Goal: Task Accomplishment & Management: Manage account settings

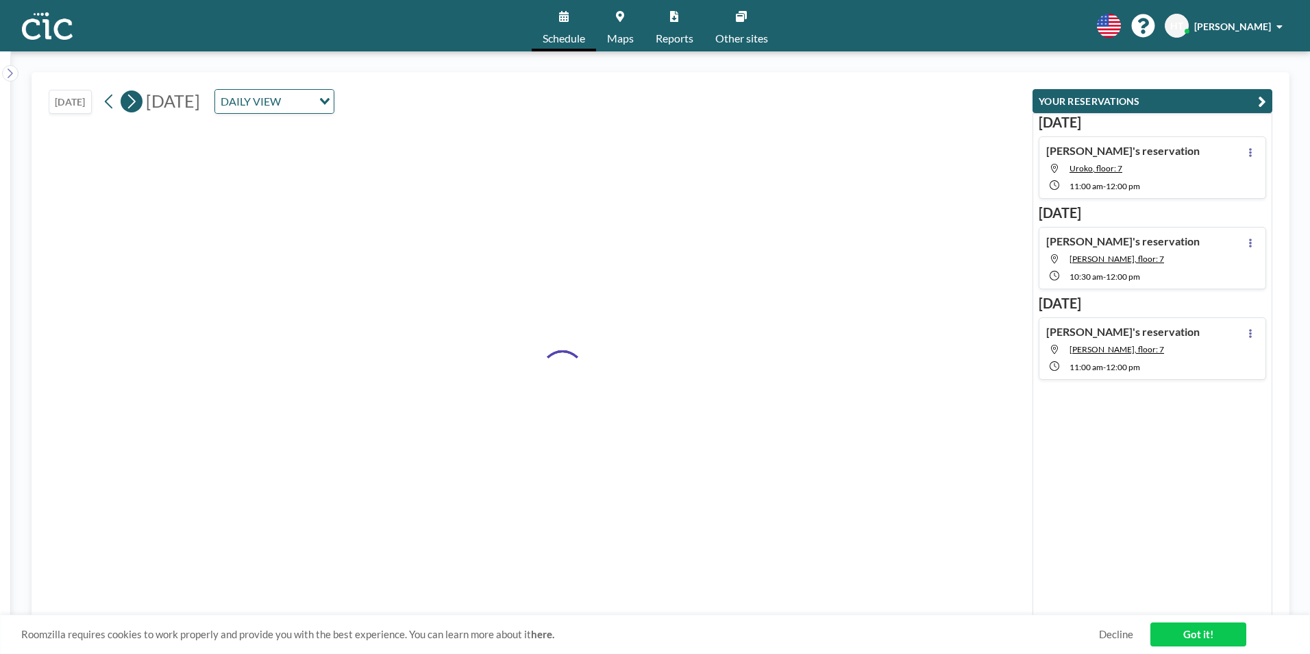
click at [134, 100] on icon at bounding box center [131, 101] width 13 height 21
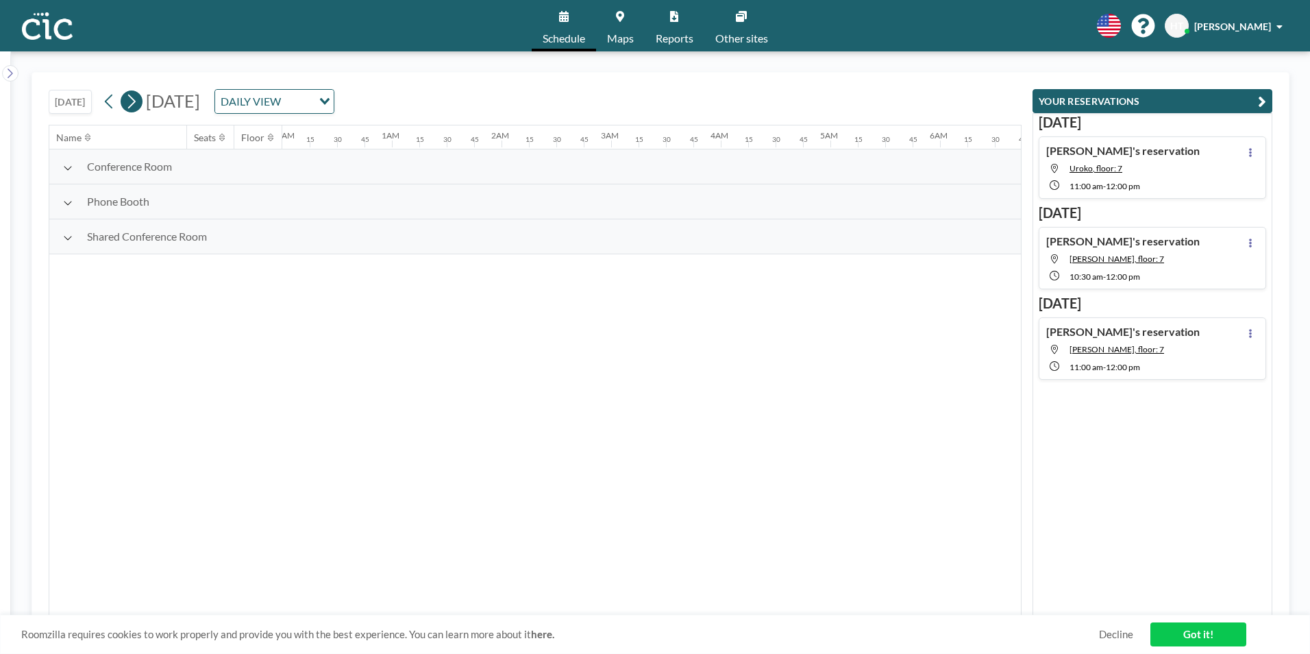
click at [134, 100] on icon at bounding box center [131, 101] width 13 height 21
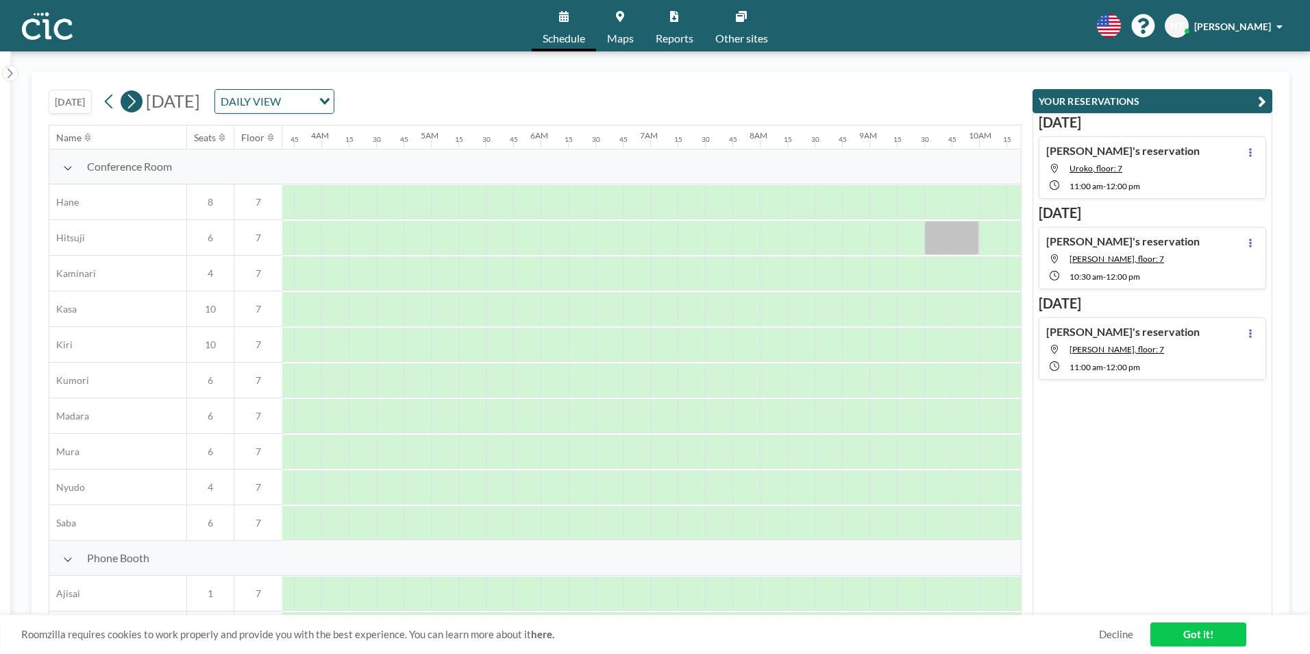
click at [134, 100] on icon at bounding box center [131, 101] width 13 height 21
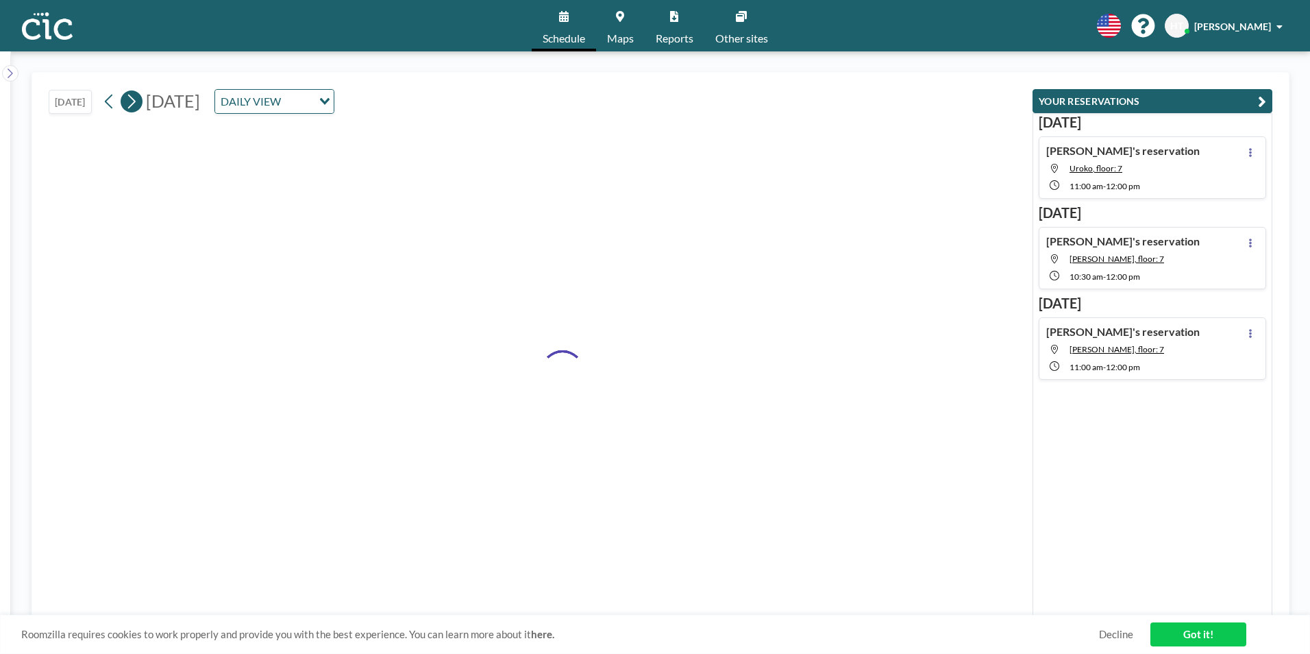
click at [134, 100] on icon at bounding box center [131, 101] width 13 height 21
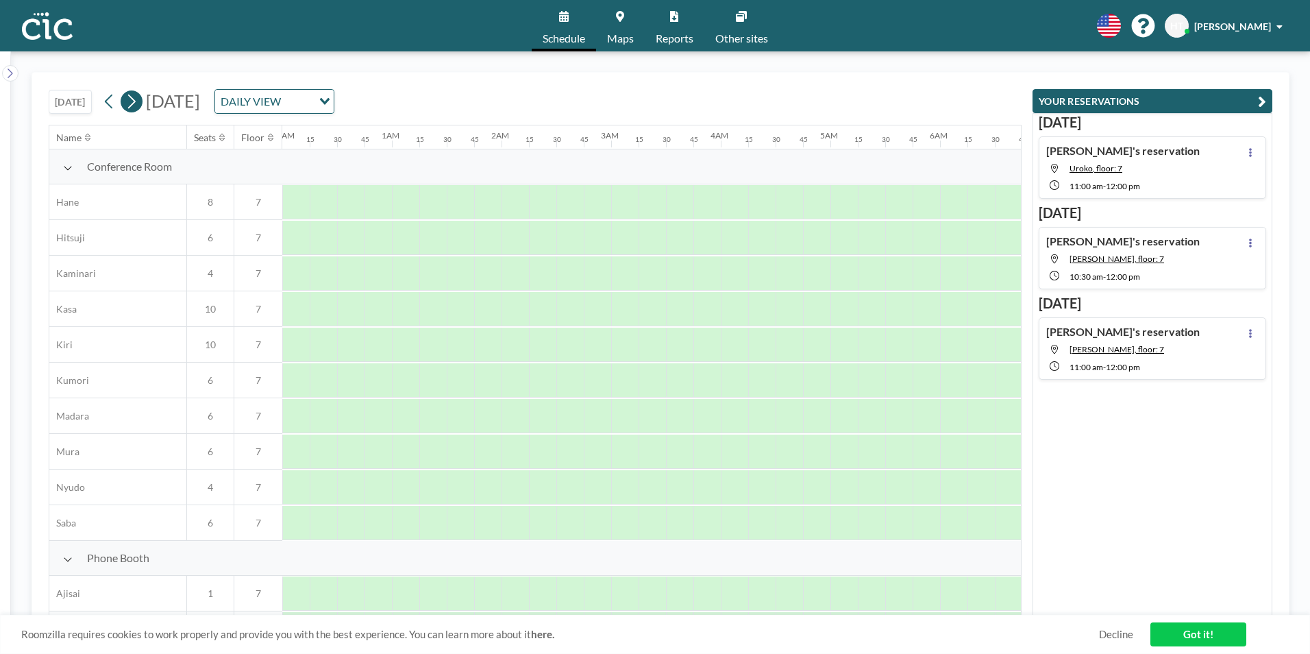
scroll to position [0, 0]
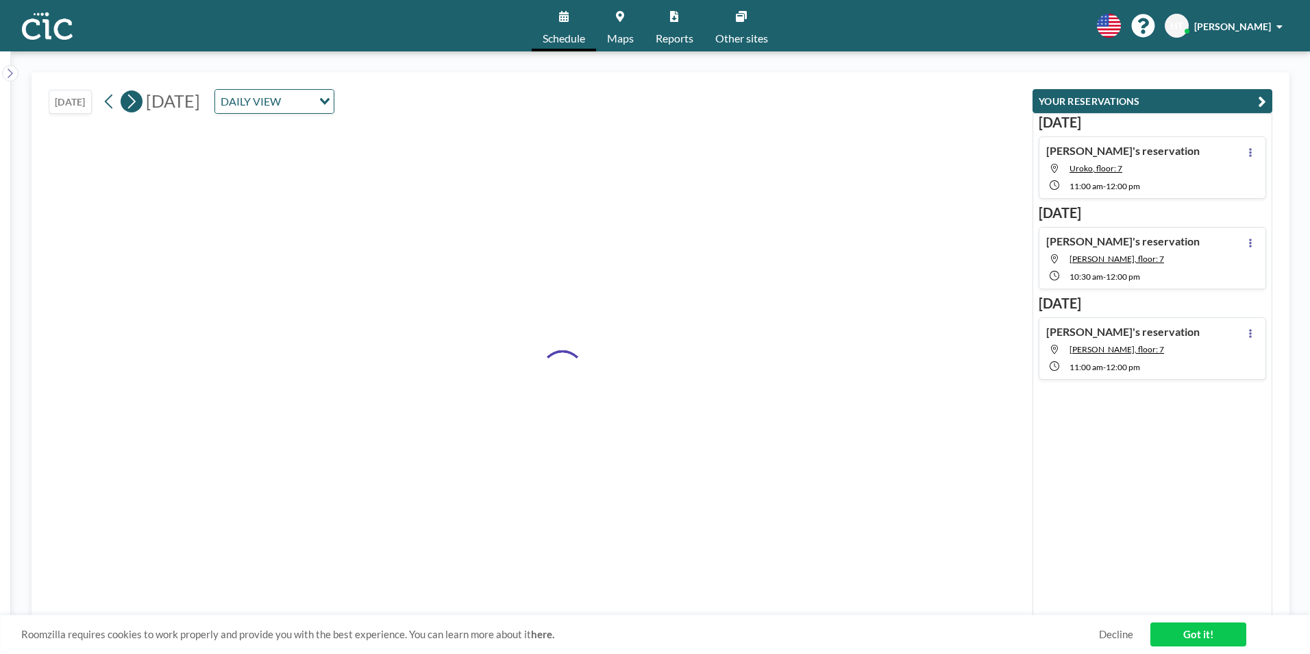
click at [134, 100] on icon at bounding box center [131, 101] width 13 height 21
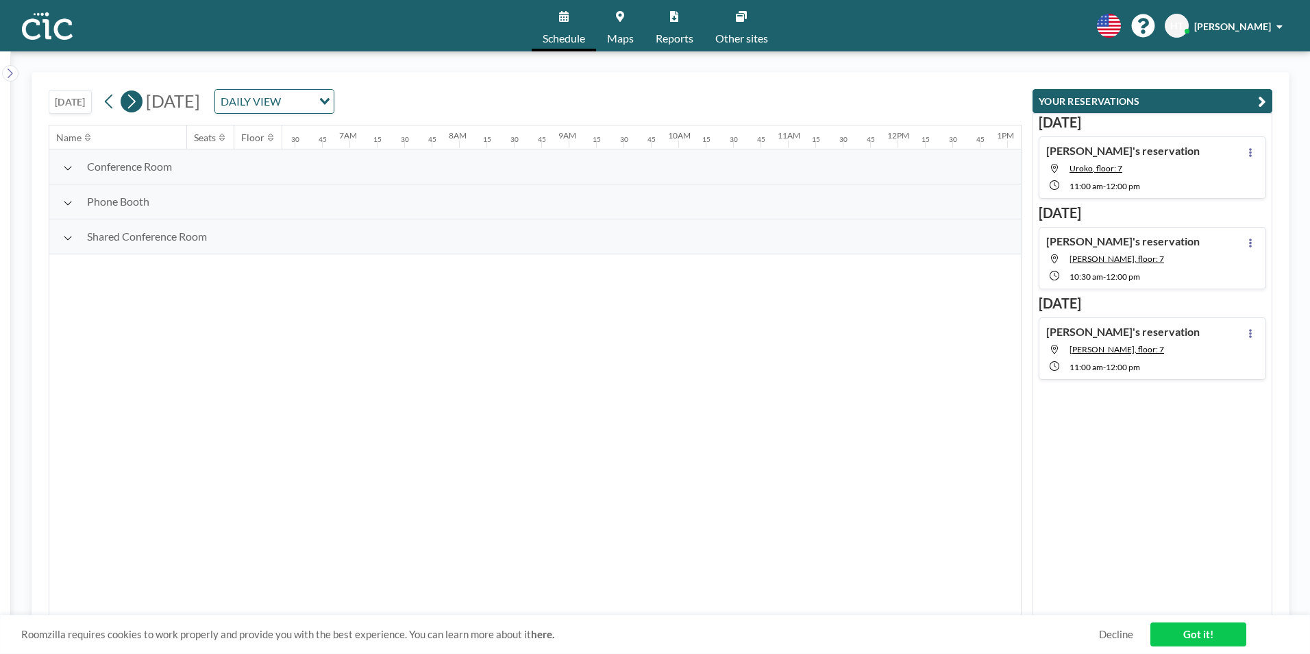
click at [134, 100] on icon at bounding box center [131, 101] width 13 height 21
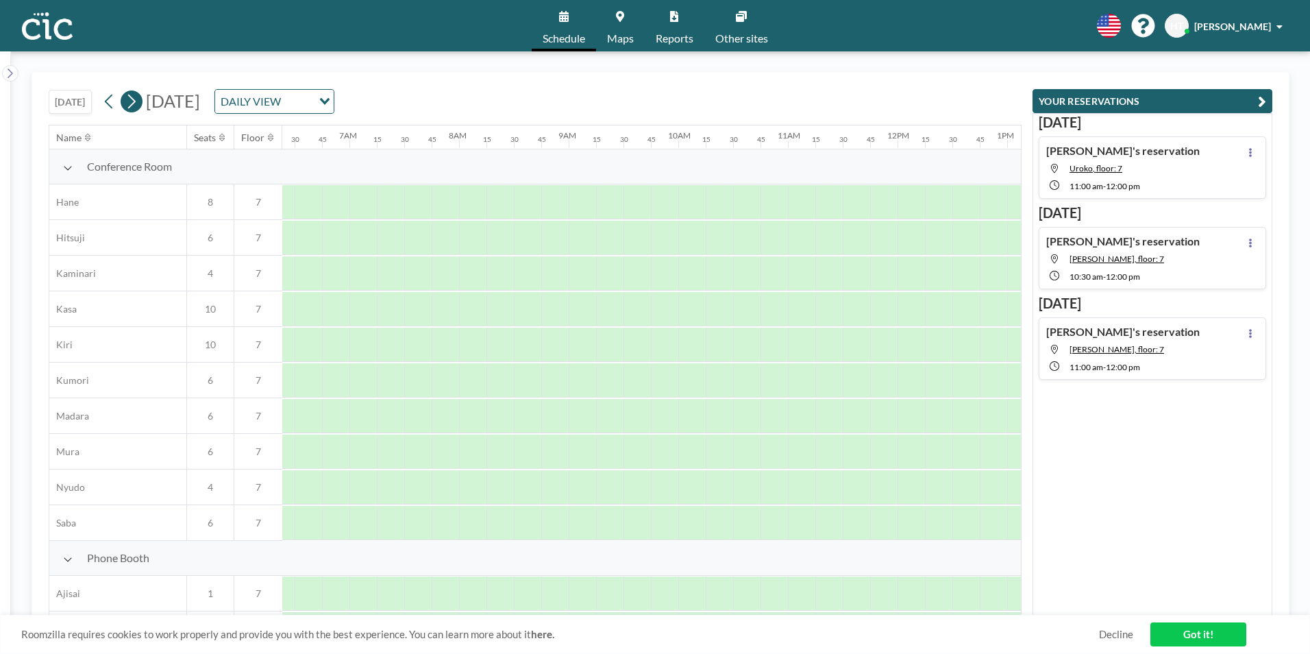
scroll to position [0, 850]
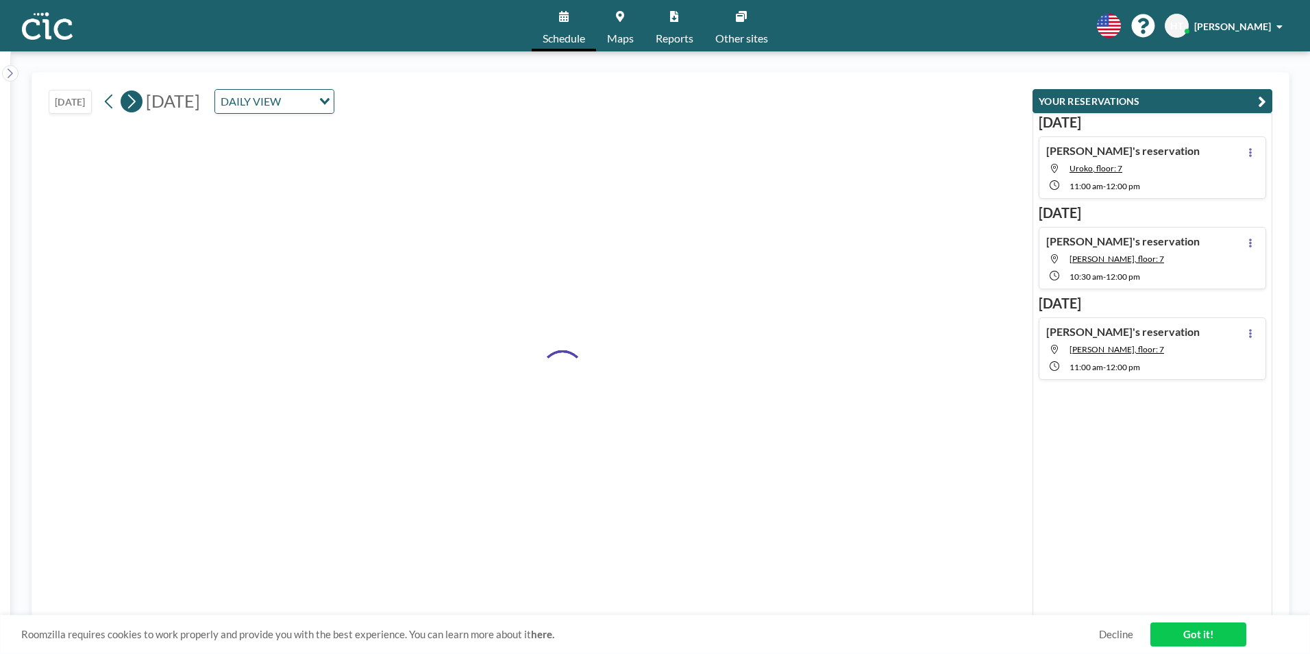
click at [134, 100] on icon at bounding box center [131, 101] width 13 height 21
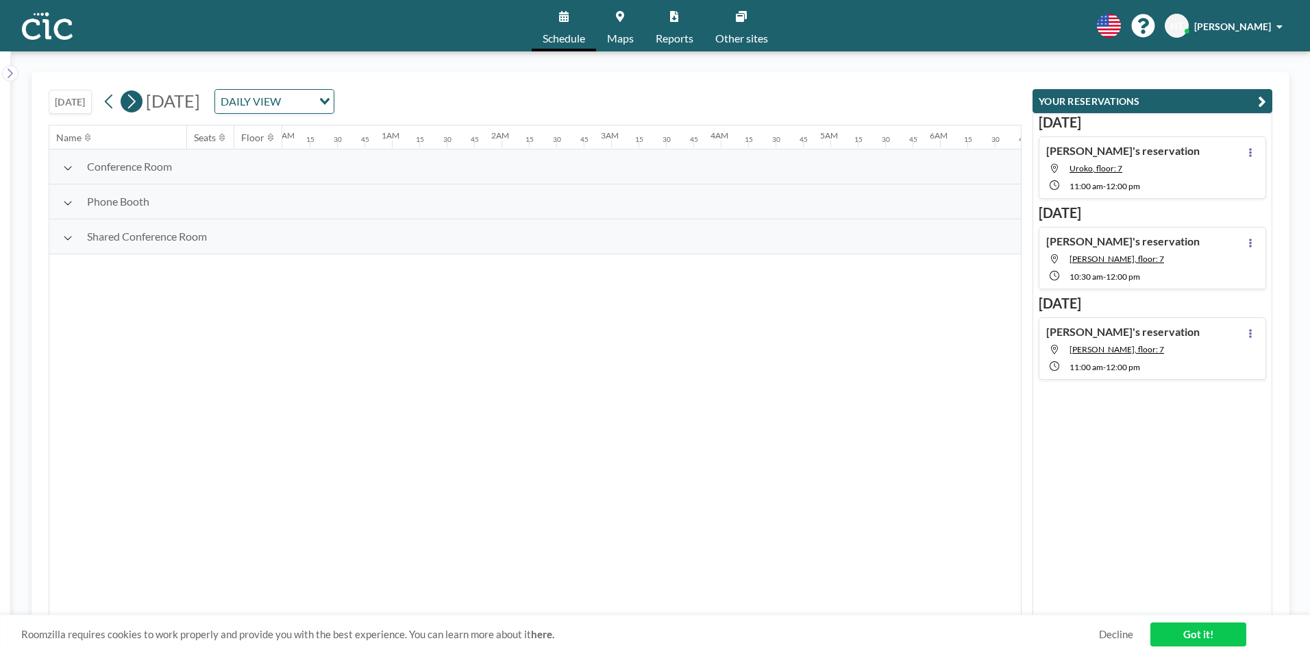
scroll to position [0, 729]
click at [134, 100] on icon at bounding box center [131, 101] width 13 height 21
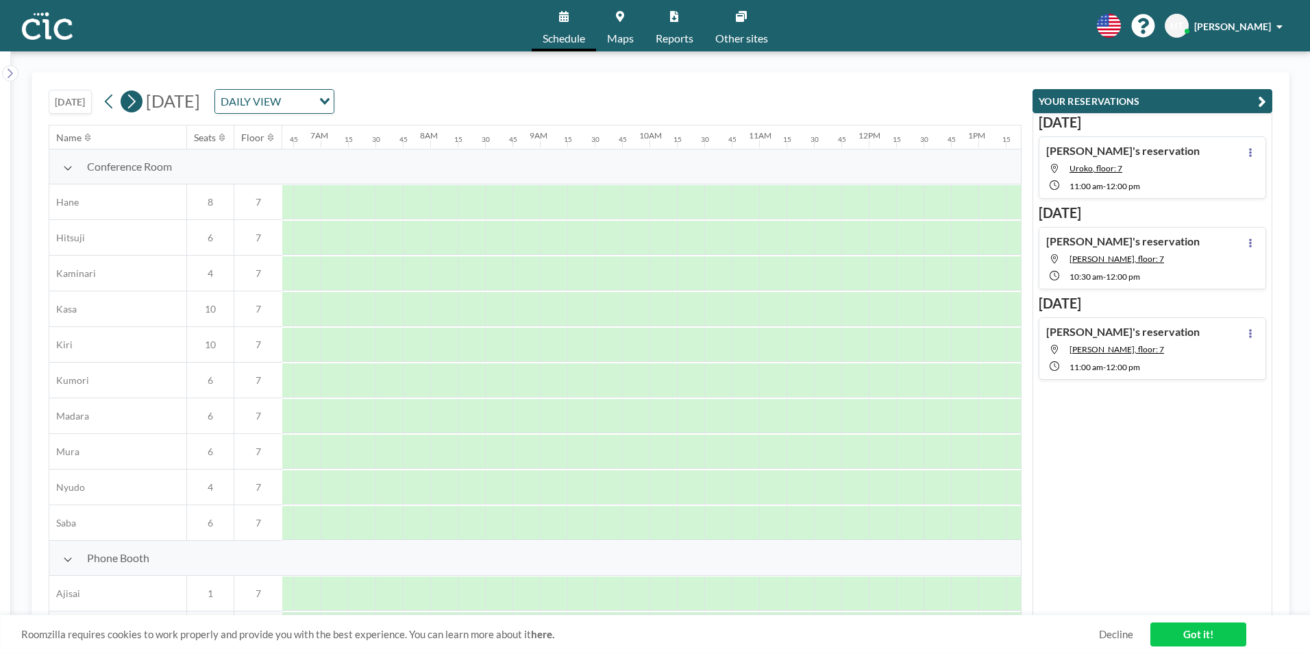
scroll to position [0, 0]
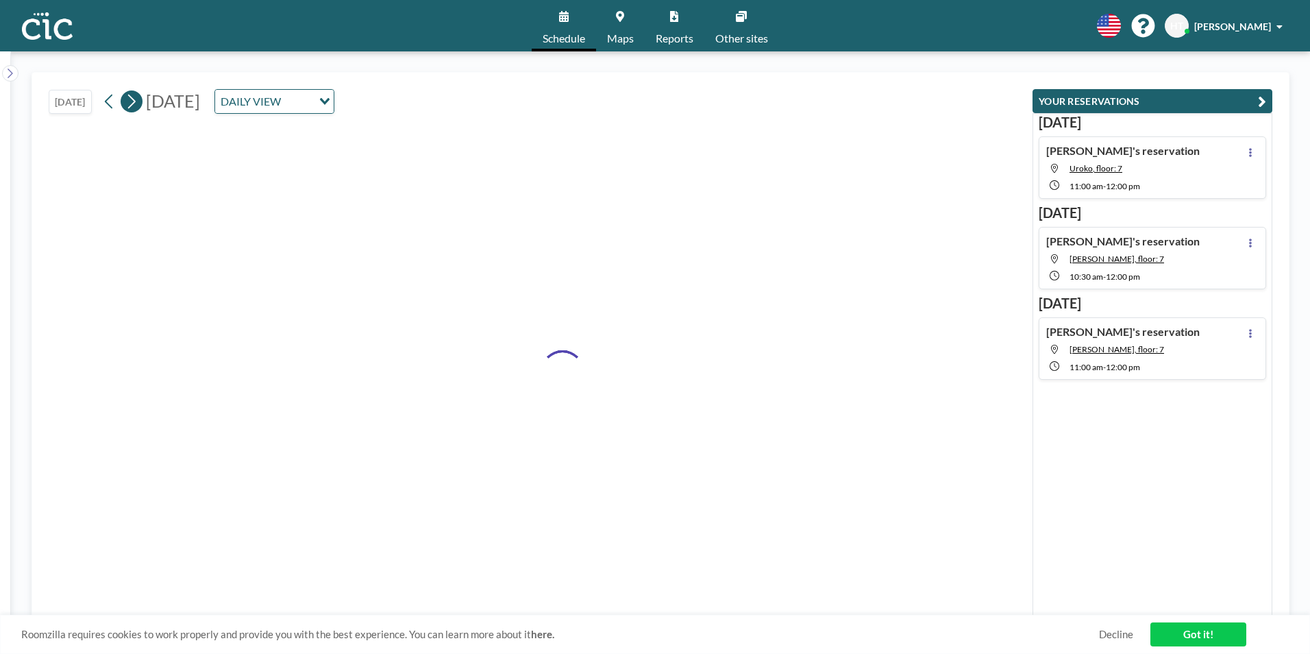
click at [134, 100] on icon at bounding box center [131, 101] width 13 height 21
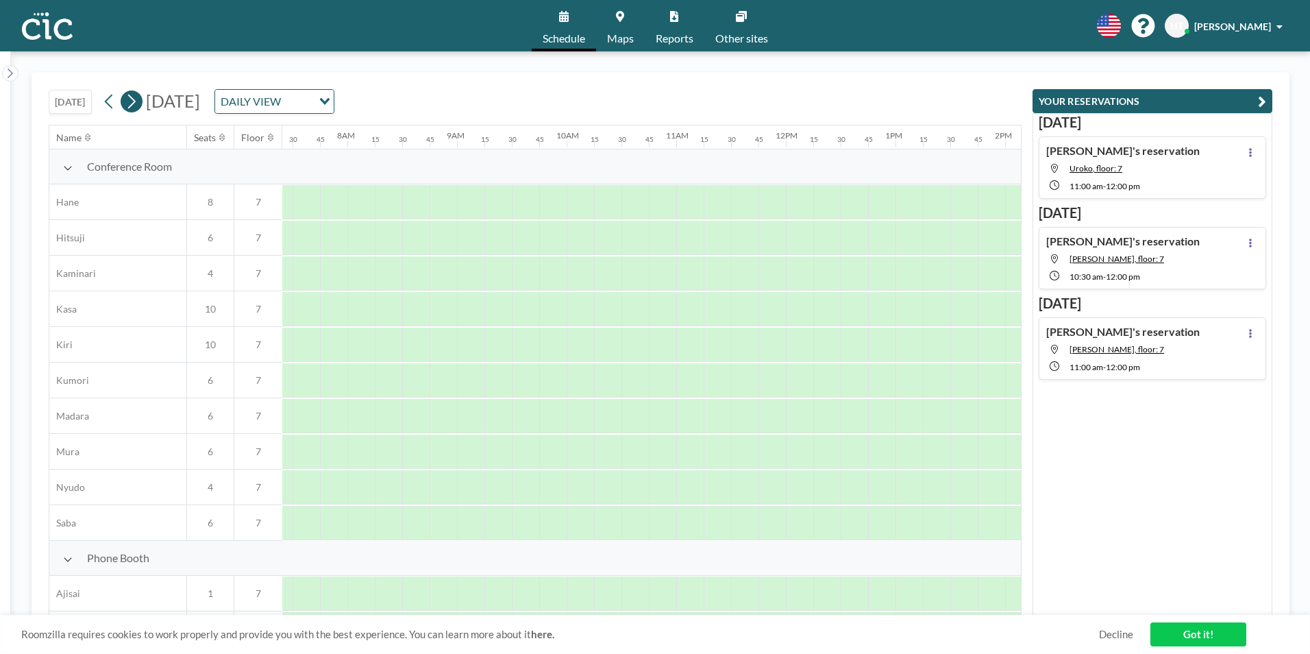
scroll to position [0, 850]
click at [134, 100] on icon at bounding box center [131, 101] width 13 height 21
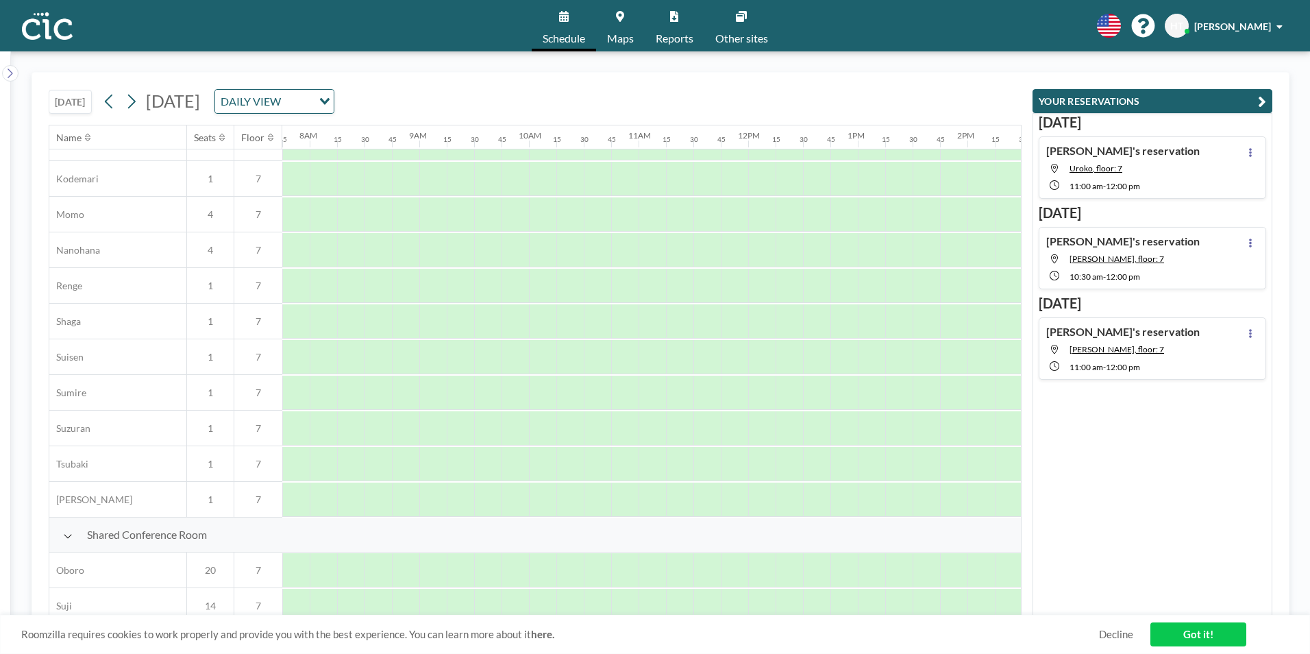
scroll to position [822, 850]
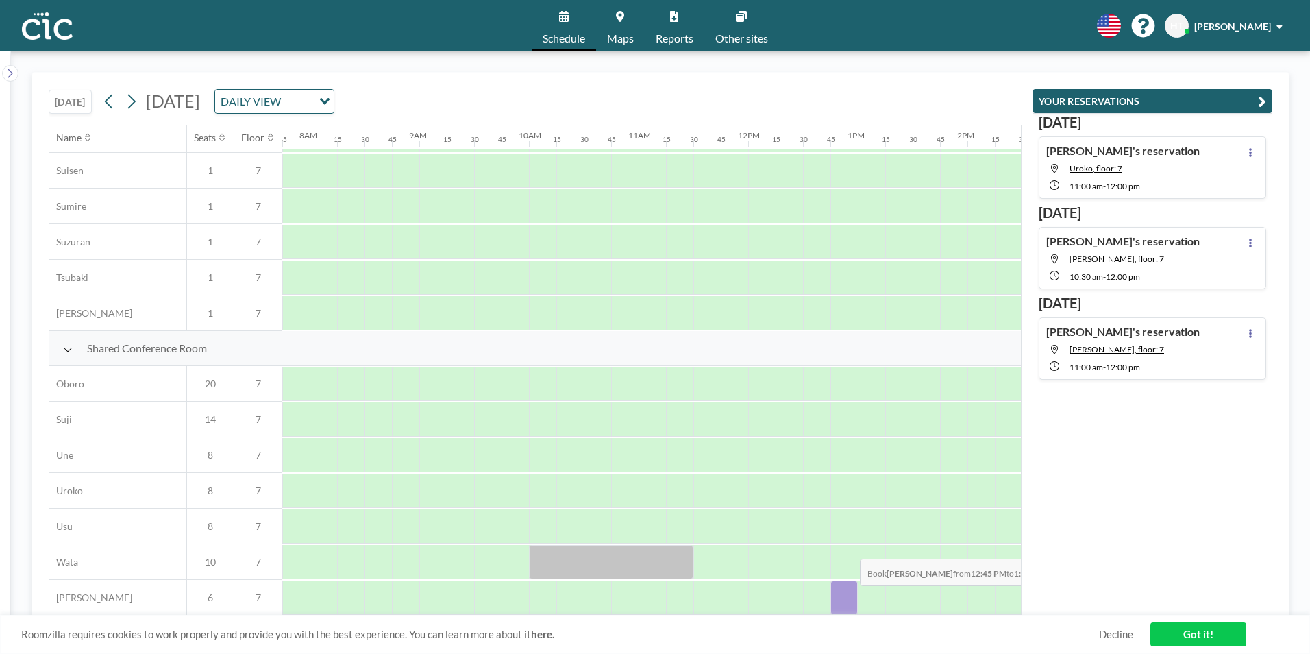
click at [849, 596] on div at bounding box center [844, 597] width 27 height 34
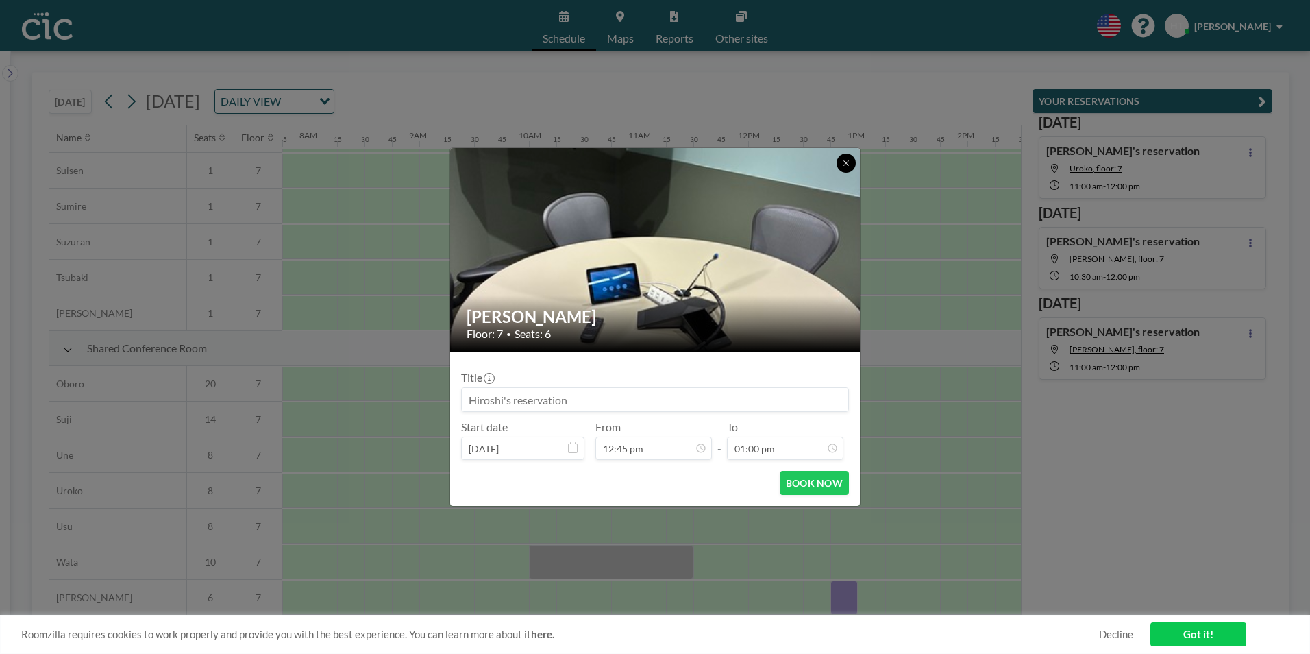
click at [852, 164] on button at bounding box center [846, 163] width 19 height 19
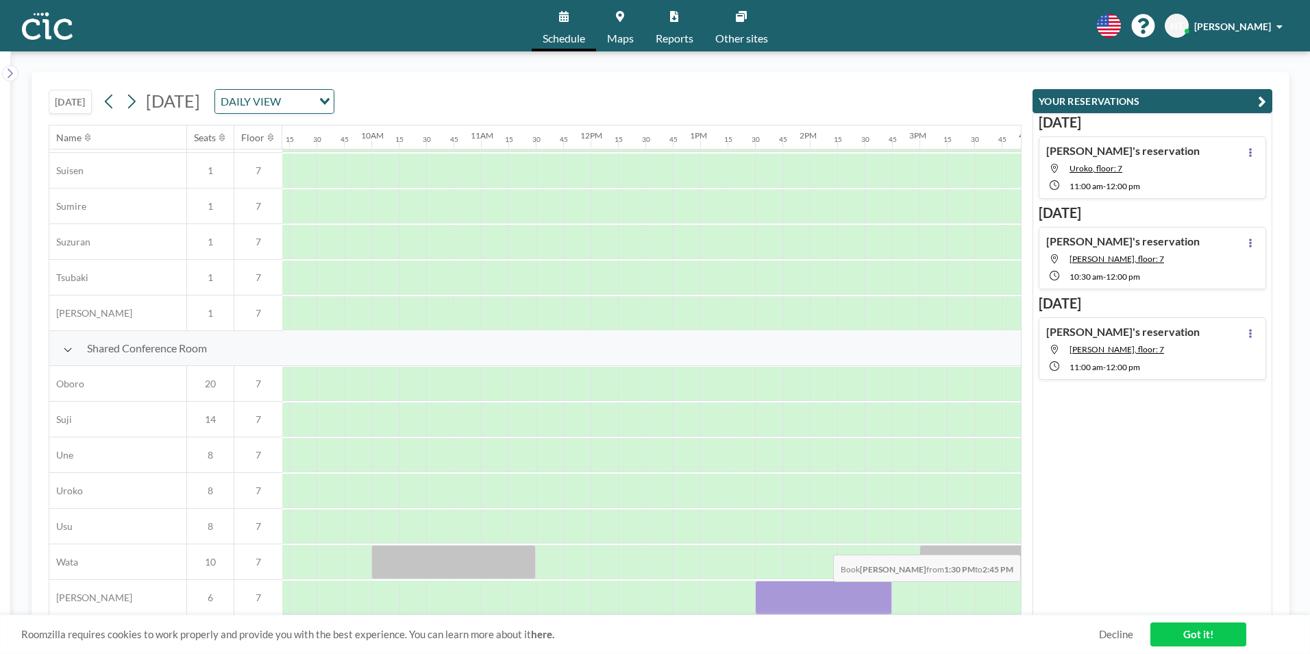
scroll to position [822, 1088]
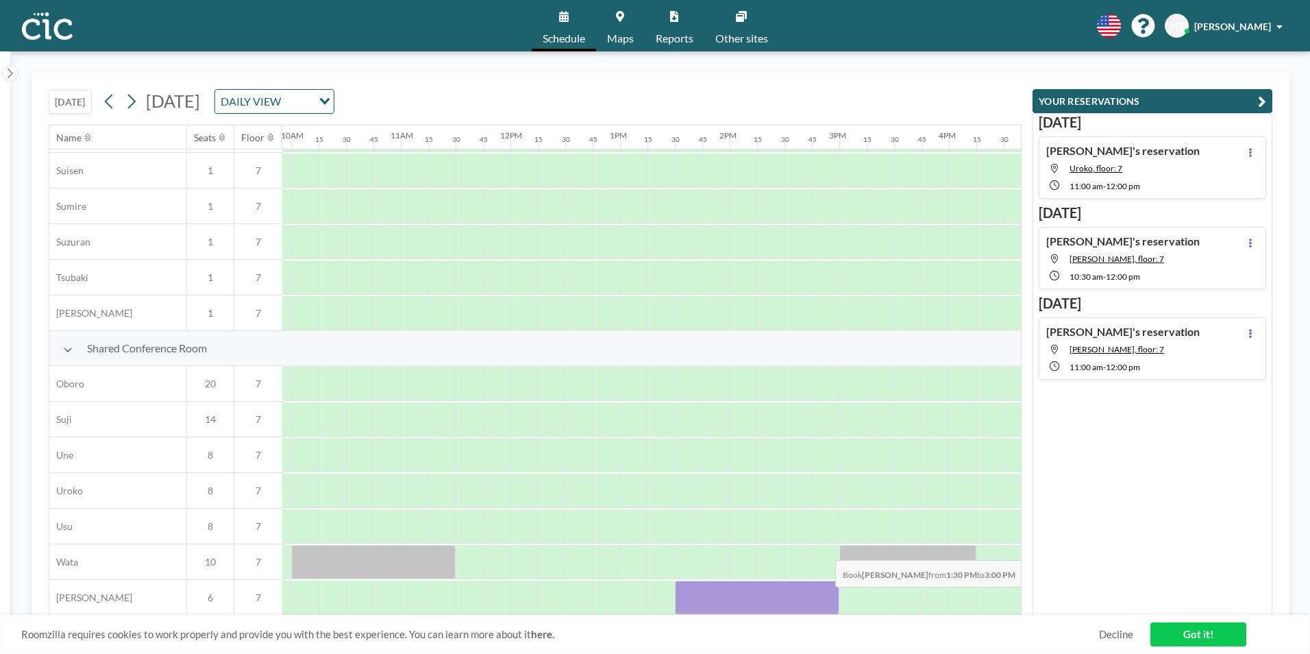
drag, startPoint x: 930, startPoint y: 598, endPoint x: 824, endPoint y: 597, distance: 105.5
click at [824, 597] on div at bounding box center [757, 597] width 164 height 34
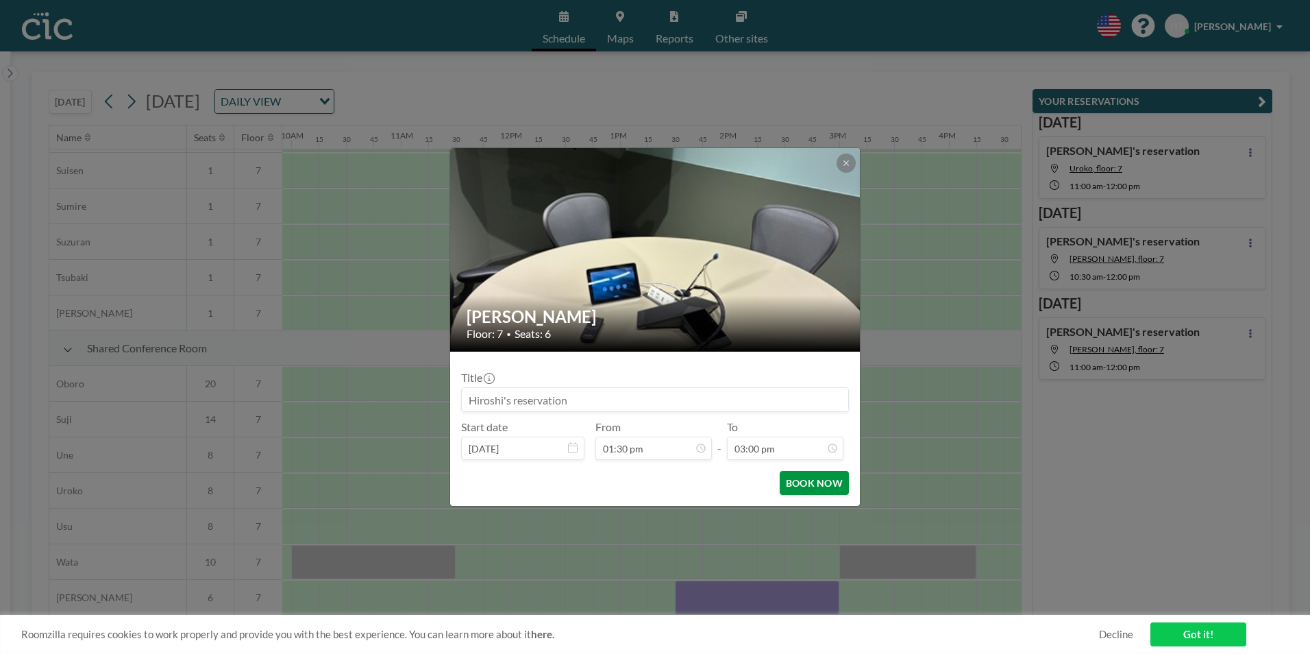
click at [823, 484] on button "BOOK NOW" at bounding box center [814, 483] width 69 height 24
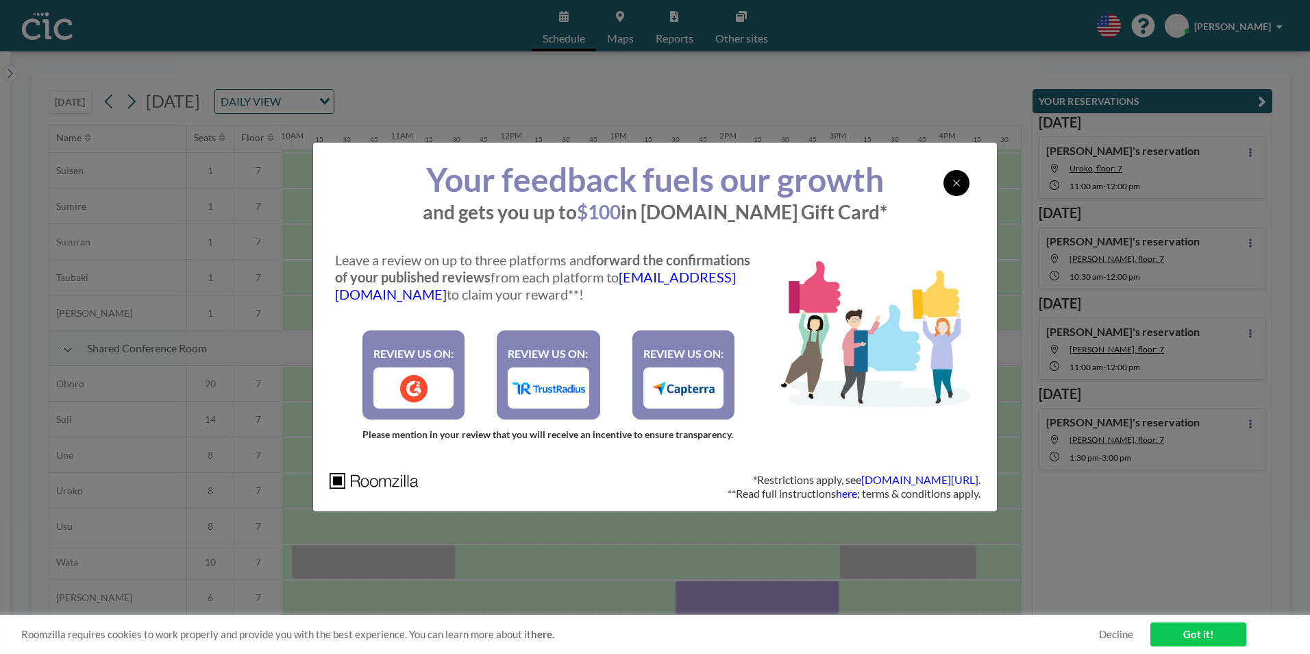
click at [953, 183] on icon at bounding box center [957, 183] width 8 height 11
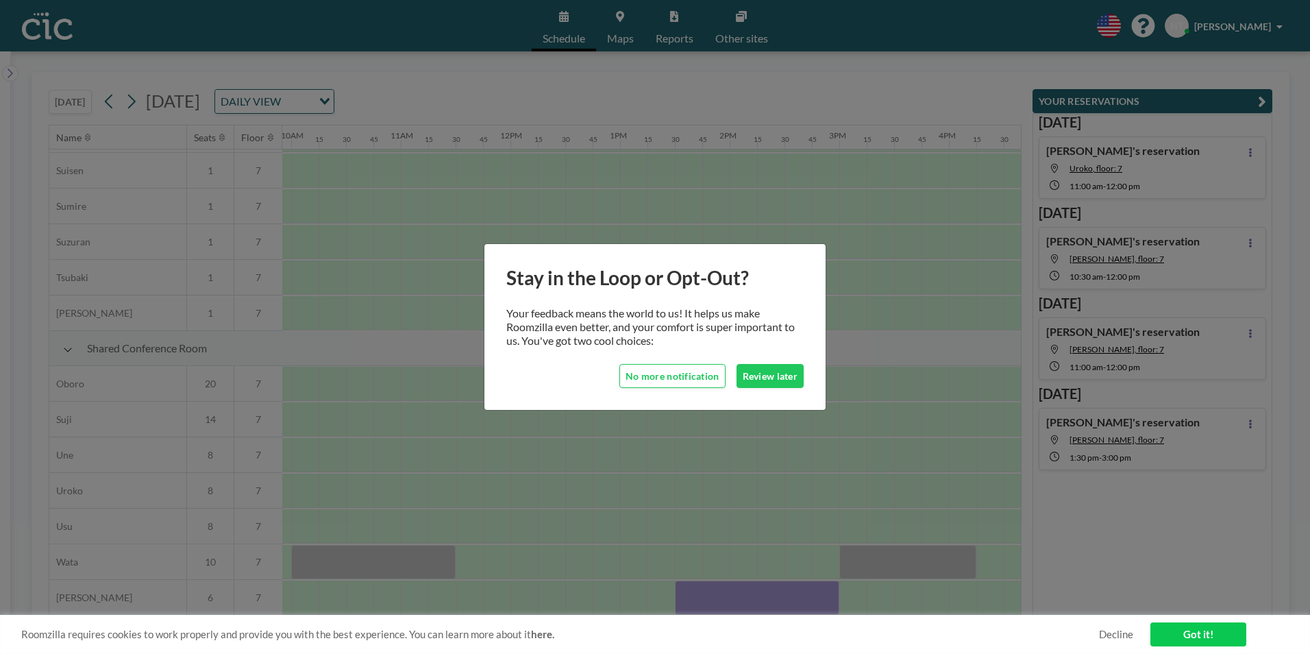
click at [841, 315] on div "Stay in the Loop or Opt-Out? Your feedback means the world to us! It helps us m…" at bounding box center [655, 327] width 1310 height 654
click at [676, 386] on button "No more notification" at bounding box center [673, 376] width 106 height 24
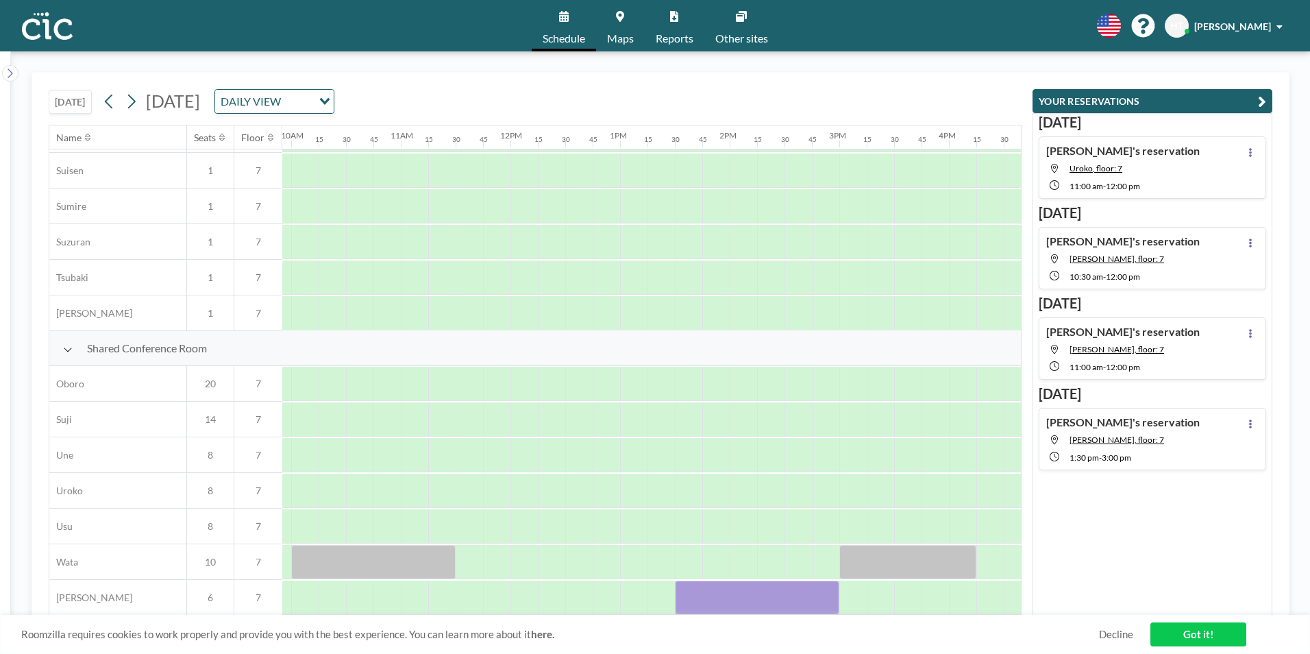
click at [285, 49] on div "Schedule Maps Reports Other sites English Polski 日本語 Española HT [PERSON_NAME]" at bounding box center [655, 25] width 1310 height 51
click at [113, 104] on icon at bounding box center [109, 101] width 13 height 21
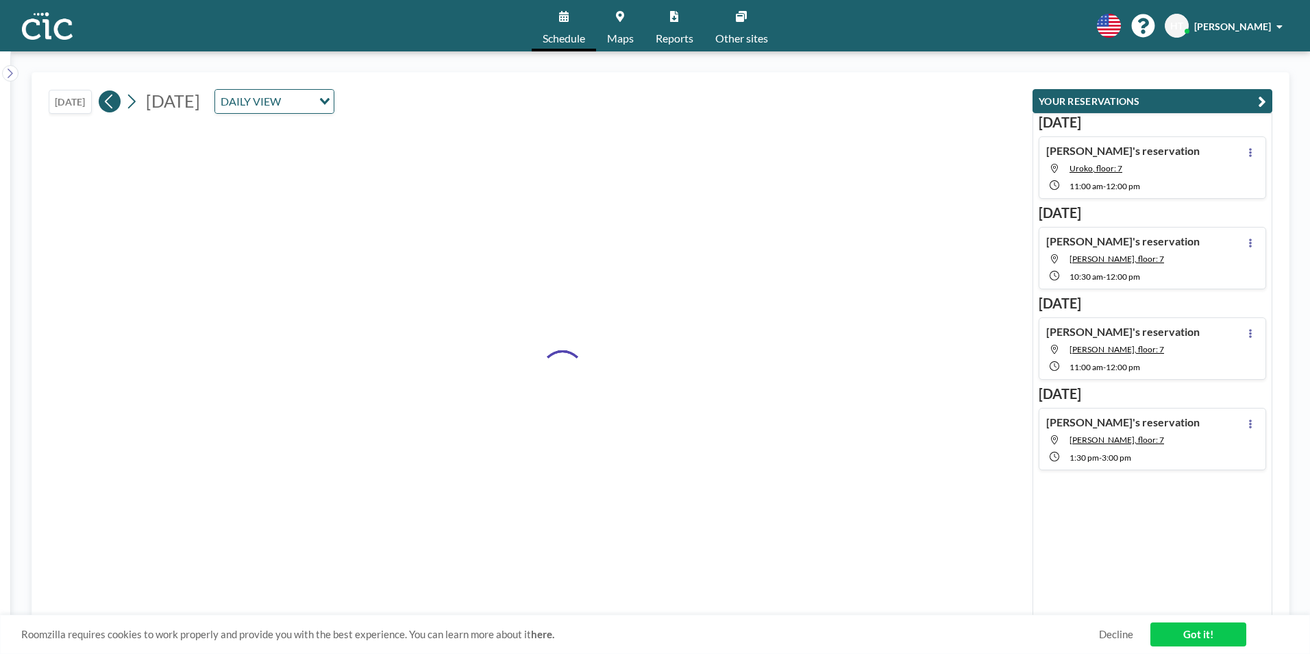
click at [113, 104] on icon at bounding box center [109, 101] width 13 height 21
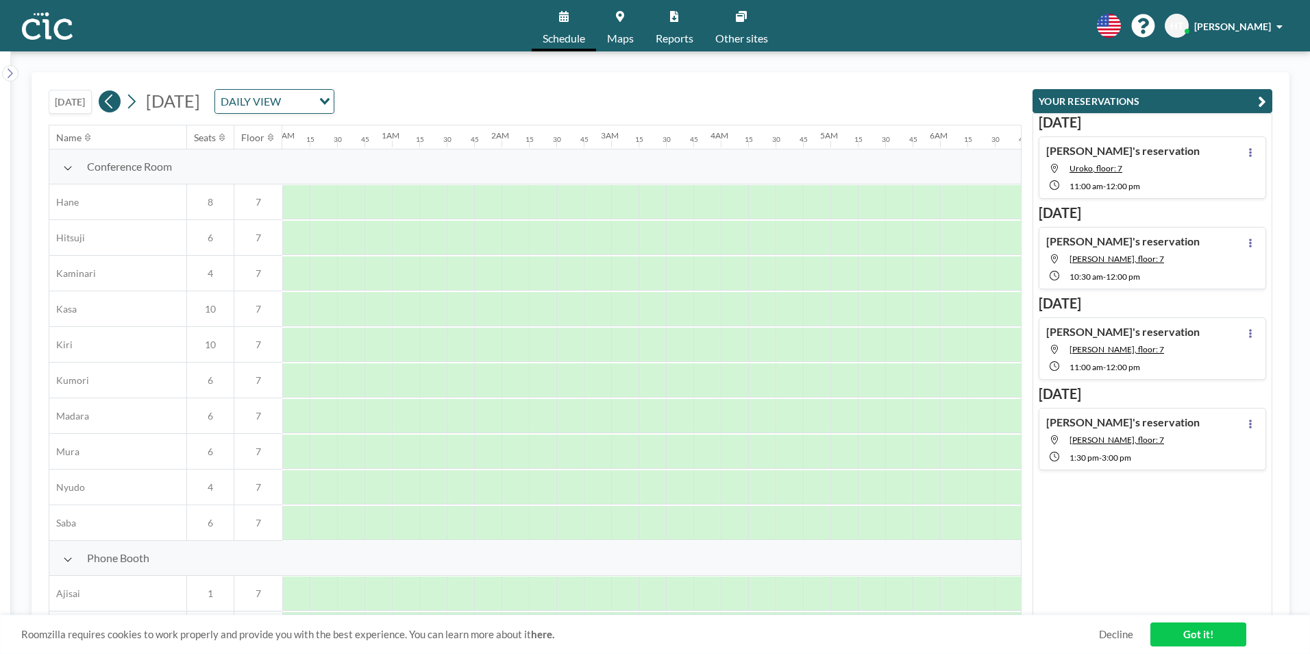
click at [113, 104] on icon at bounding box center [109, 101] width 13 height 21
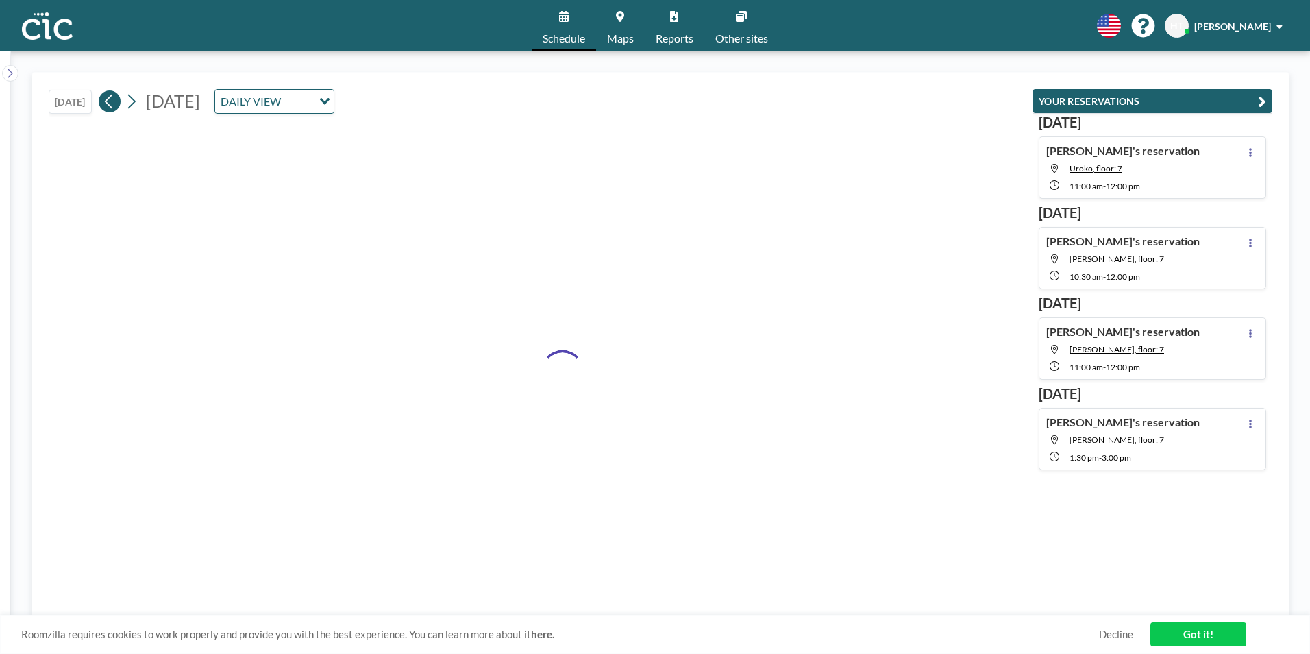
click at [113, 104] on icon at bounding box center [109, 101] width 13 height 21
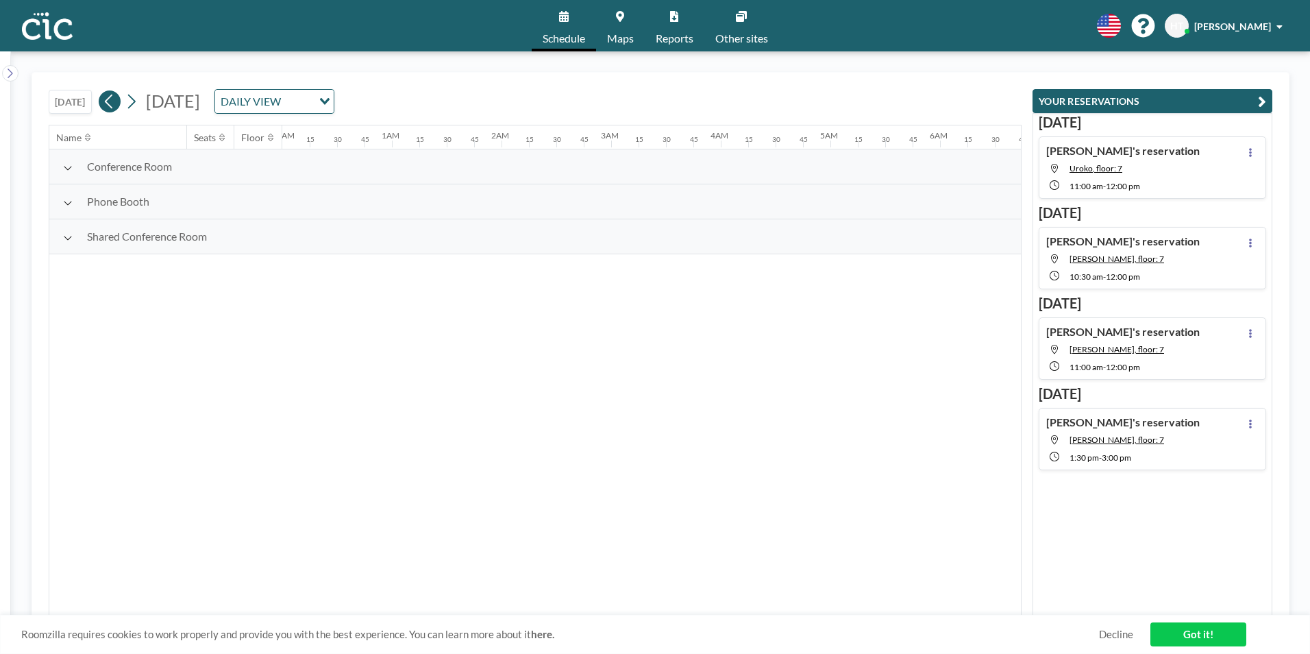
scroll to position [0, 563]
click at [113, 104] on icon at bounding box center [109, 101] width 13 height 21
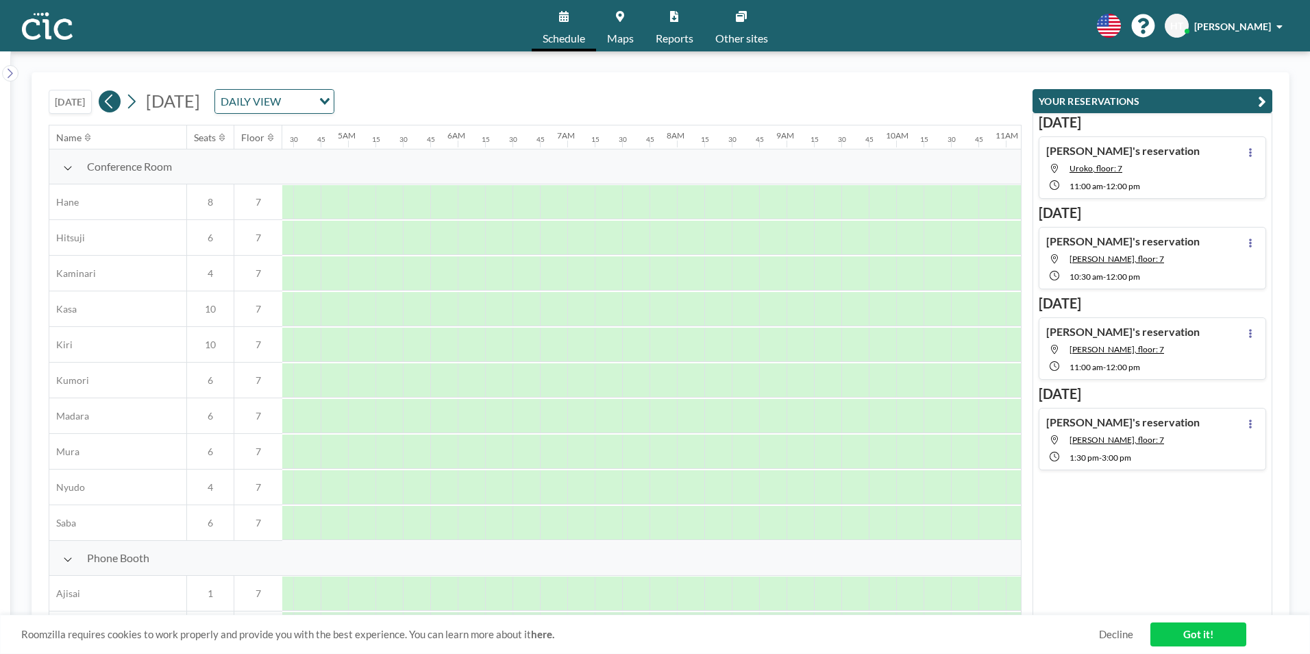
scroll to position [0, 850]
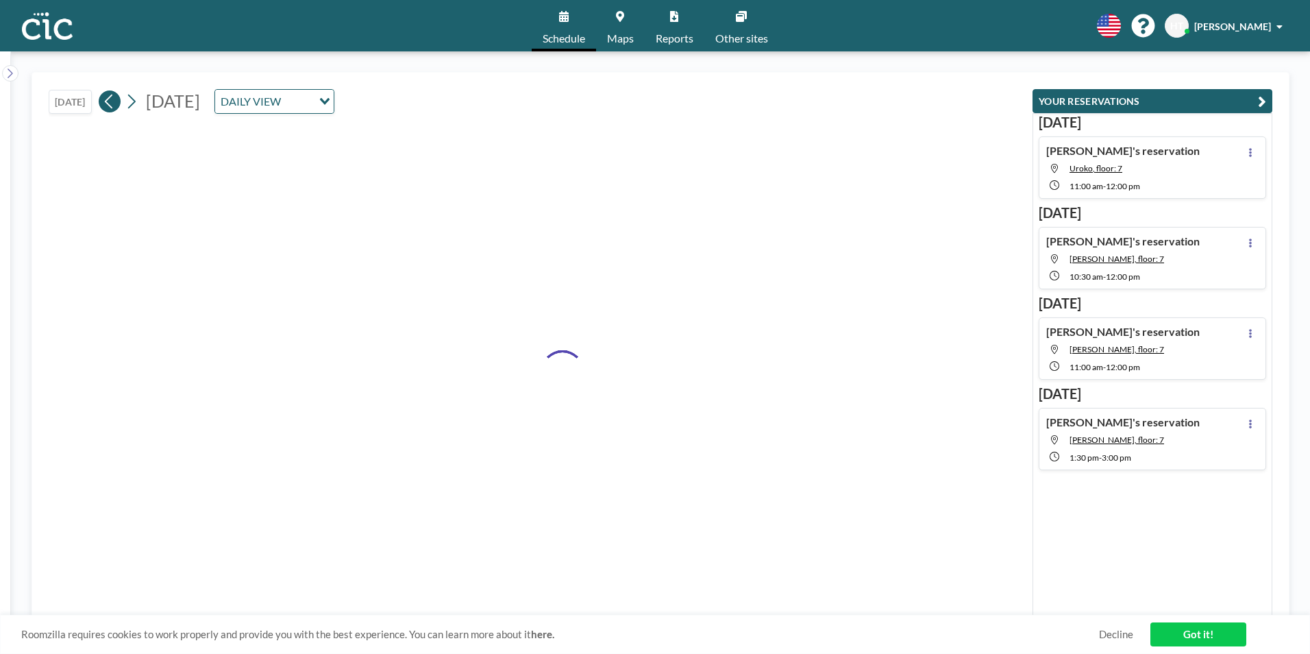
click at [113, 104] on icon at bounding box center [109, 101] width 13 height 21
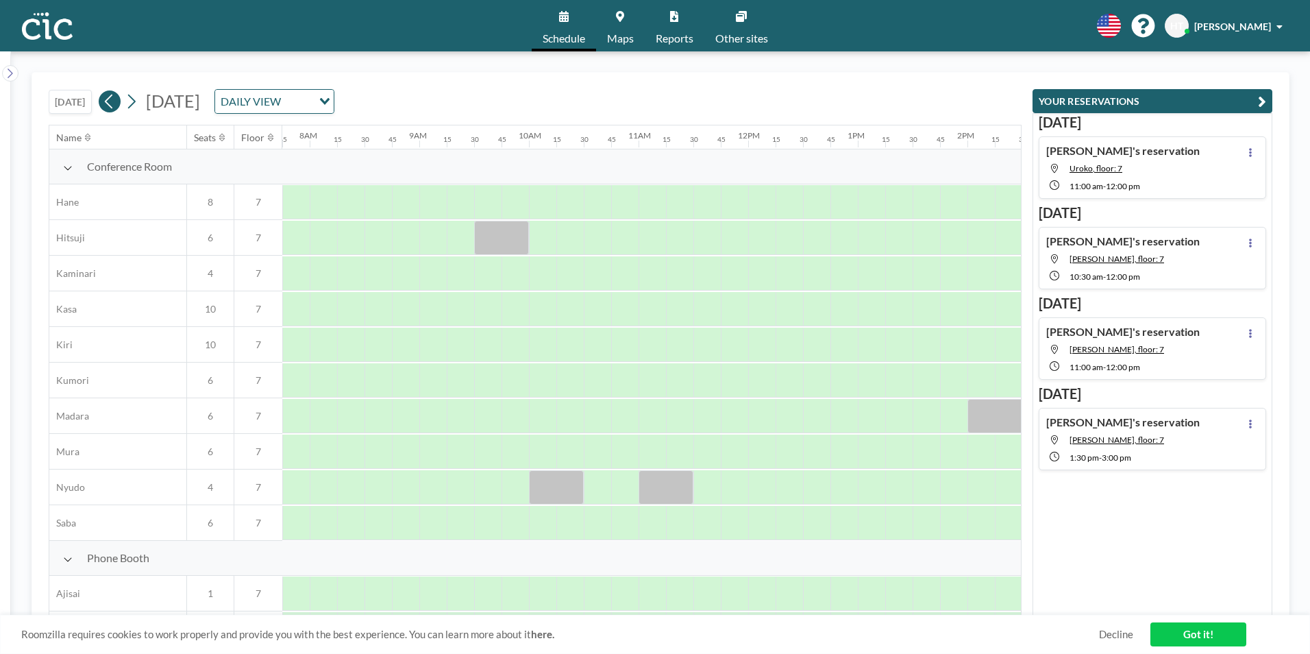
click at [112, 104] on icon at bounding box center [109, 101] width 13 height 21
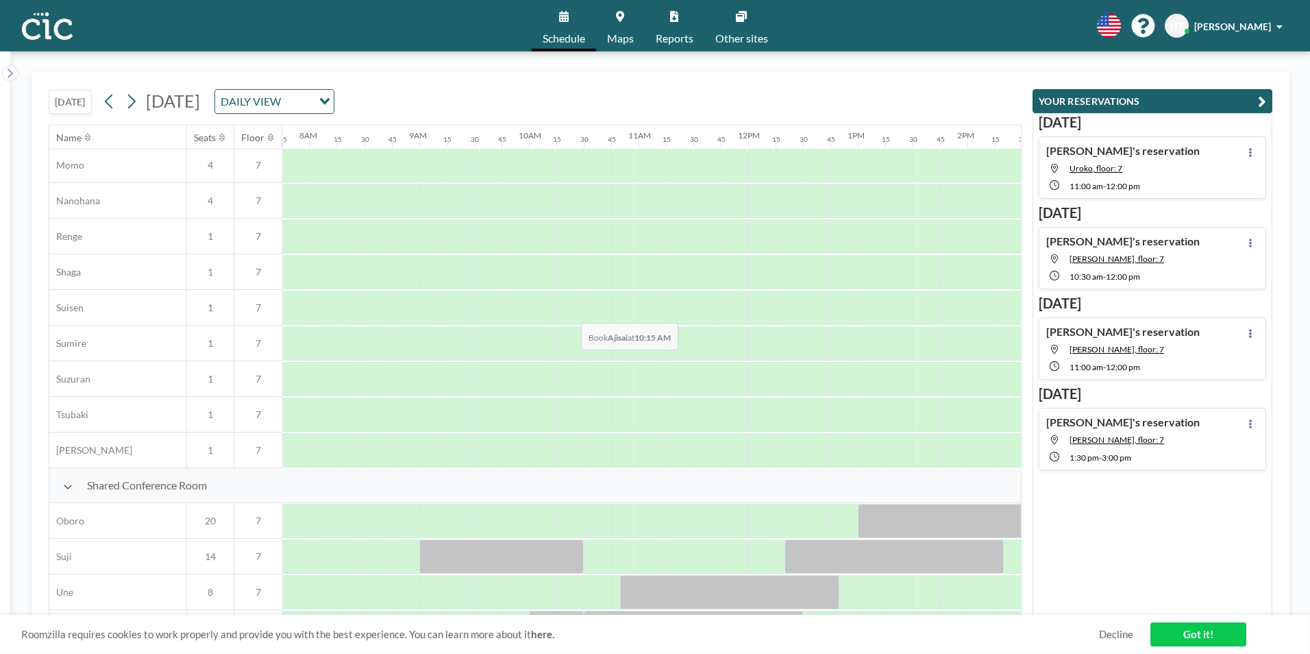
scroll to position [822, 850]
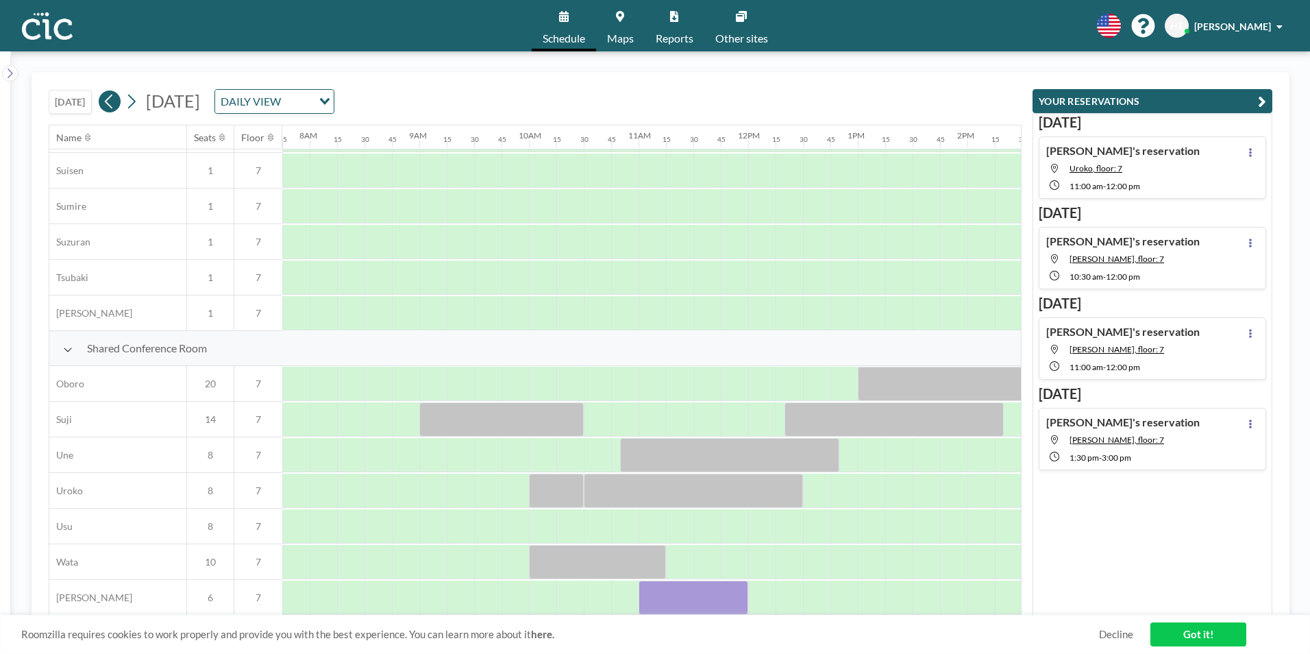
click at [108, 106] on icon at bounding box center [109, 101] width 13 height 21
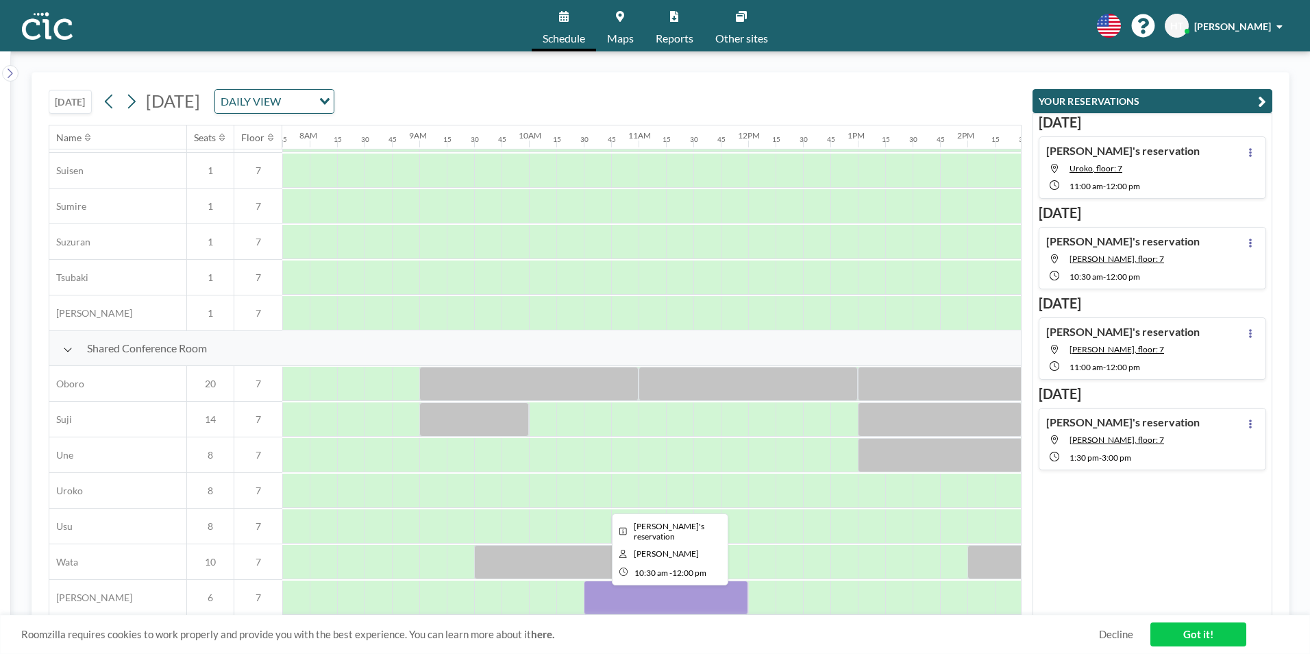
click at [647, 585] on div at bounding box center [666, 597] width 164 height 34
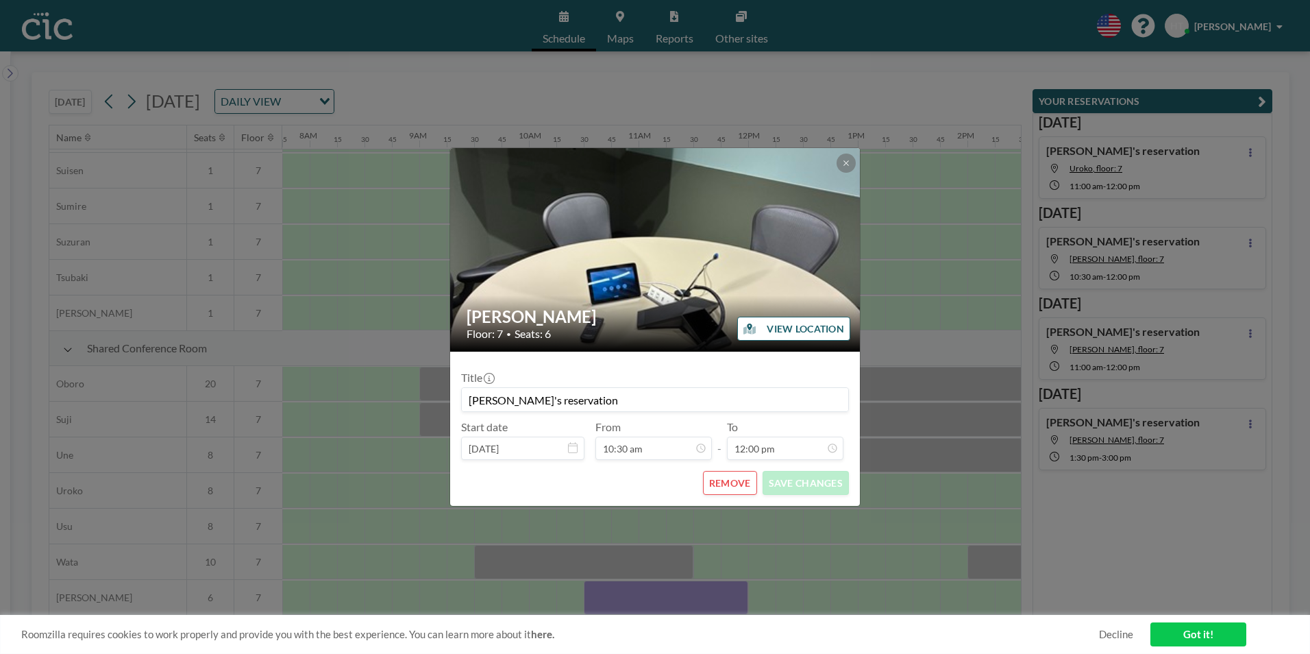
click at [733, 485] on button "REMOVE" at bounding box center [730, 483] width 54 height 24
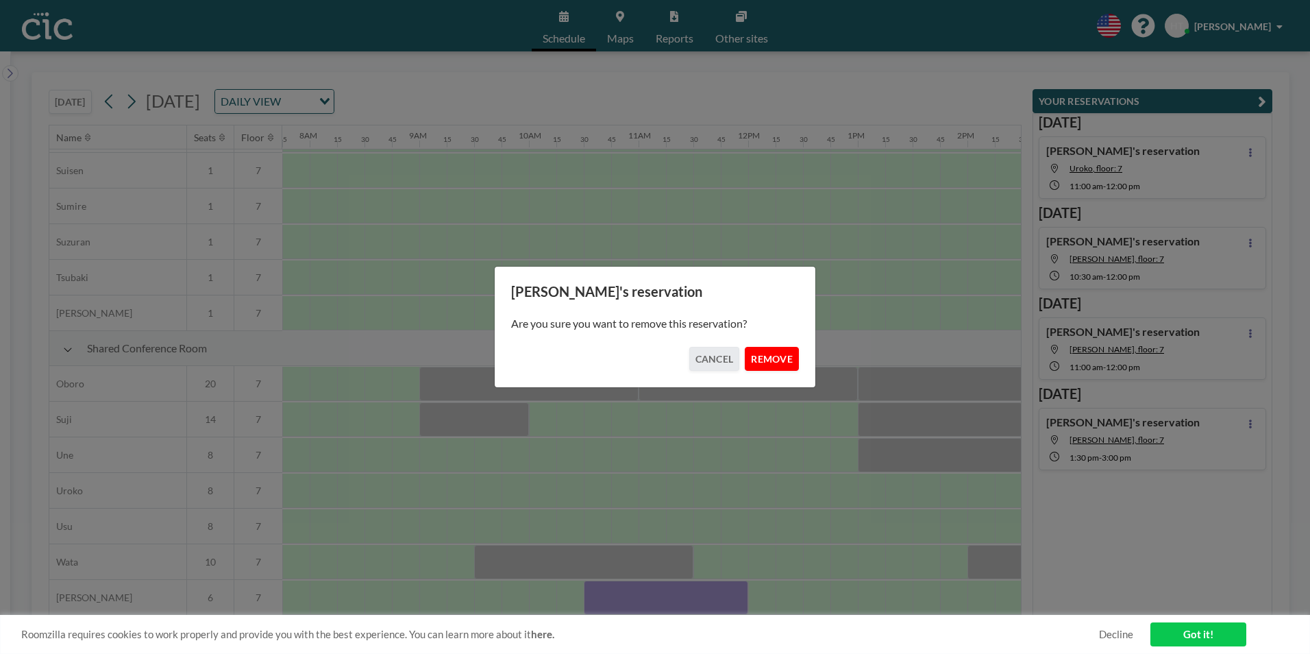
click at [770, 354] on button "REMOVE" at bounding box center [772, 359] width 54 height 24
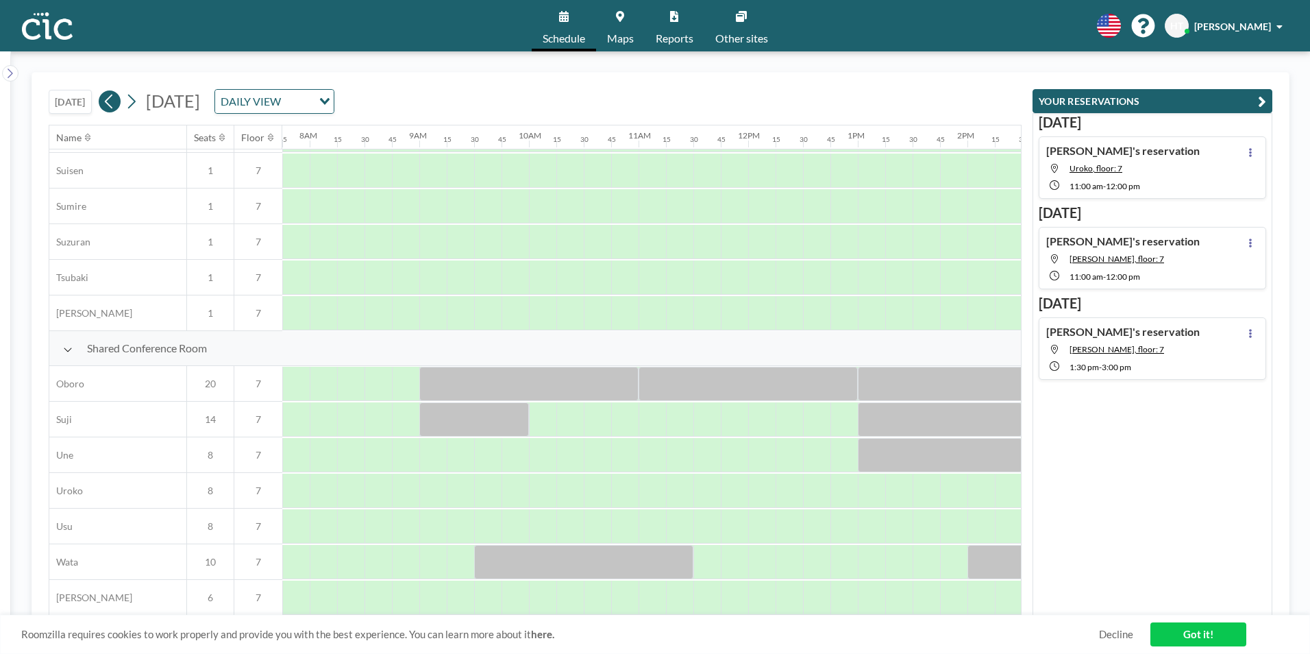
click at [121, 98] on button at bounding box center [110, 101] width 22 height 22
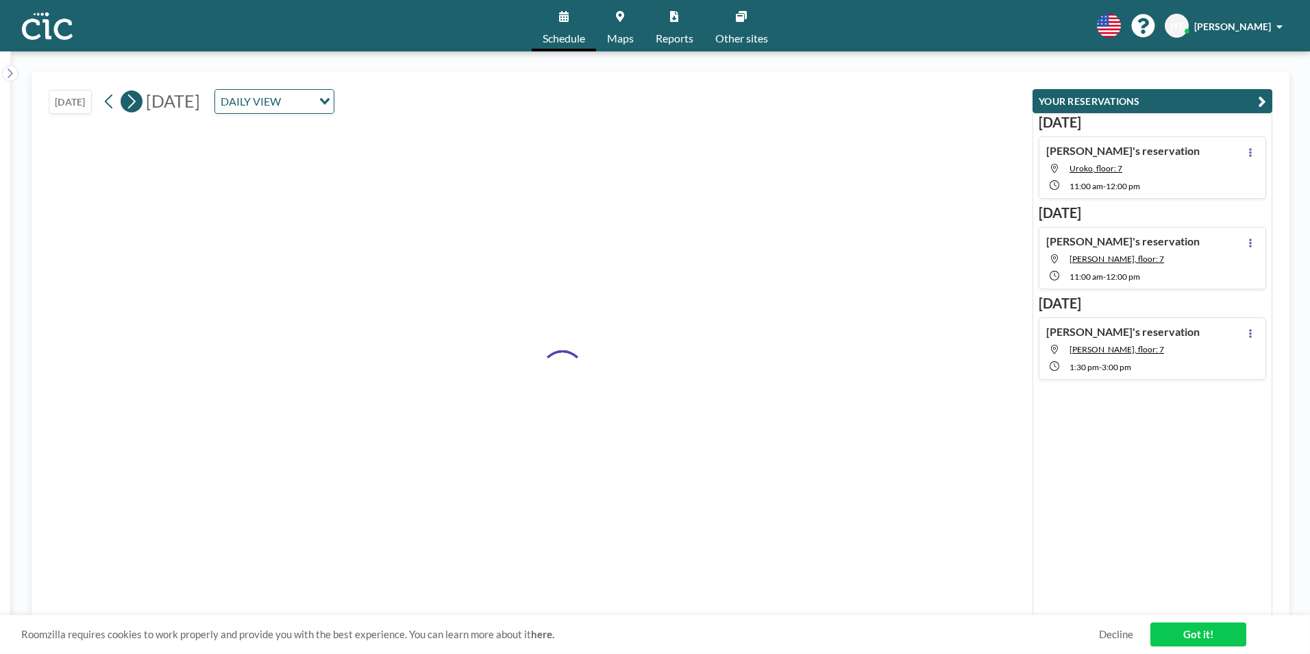
click at [123, 98] on button at bounding box center [132, 101] width 22 height 22
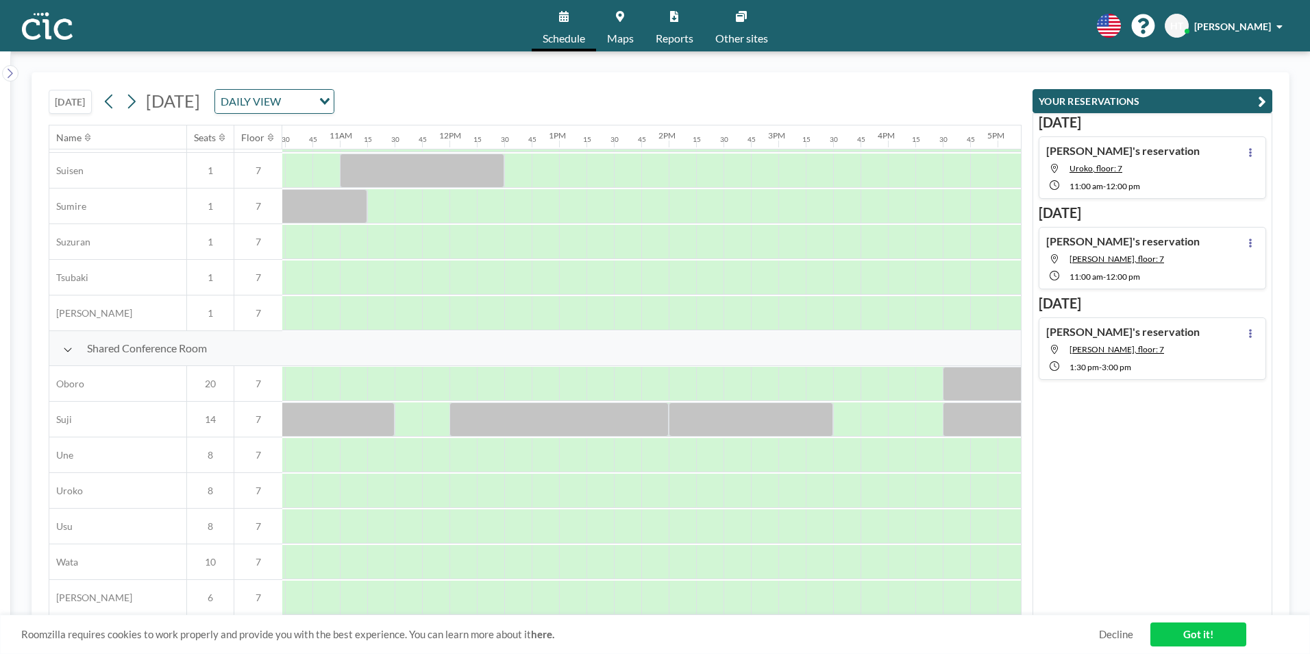
scroll to position [822, 1152]
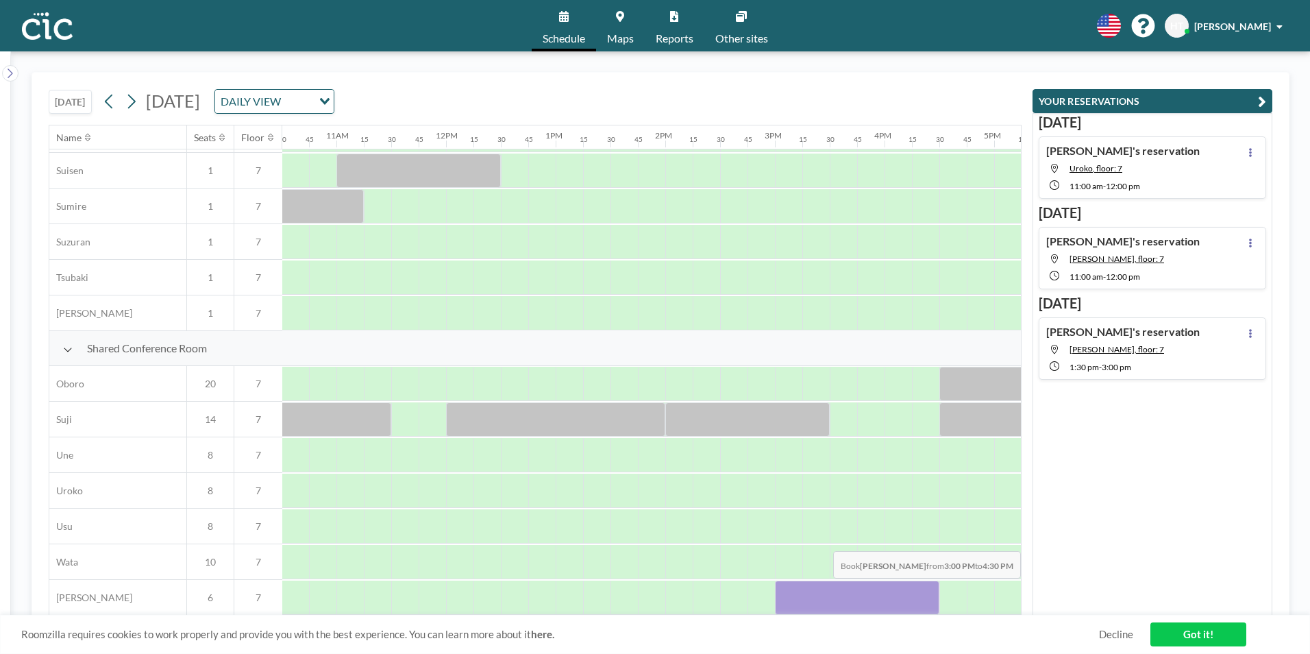
drag, startPoint x: 783, startPoint y: 589, endPoint x: 931, endPoint y: 588, distance: 148.0
click at [931, 588] on div at bounding box center [857, 597] width 164 height 34
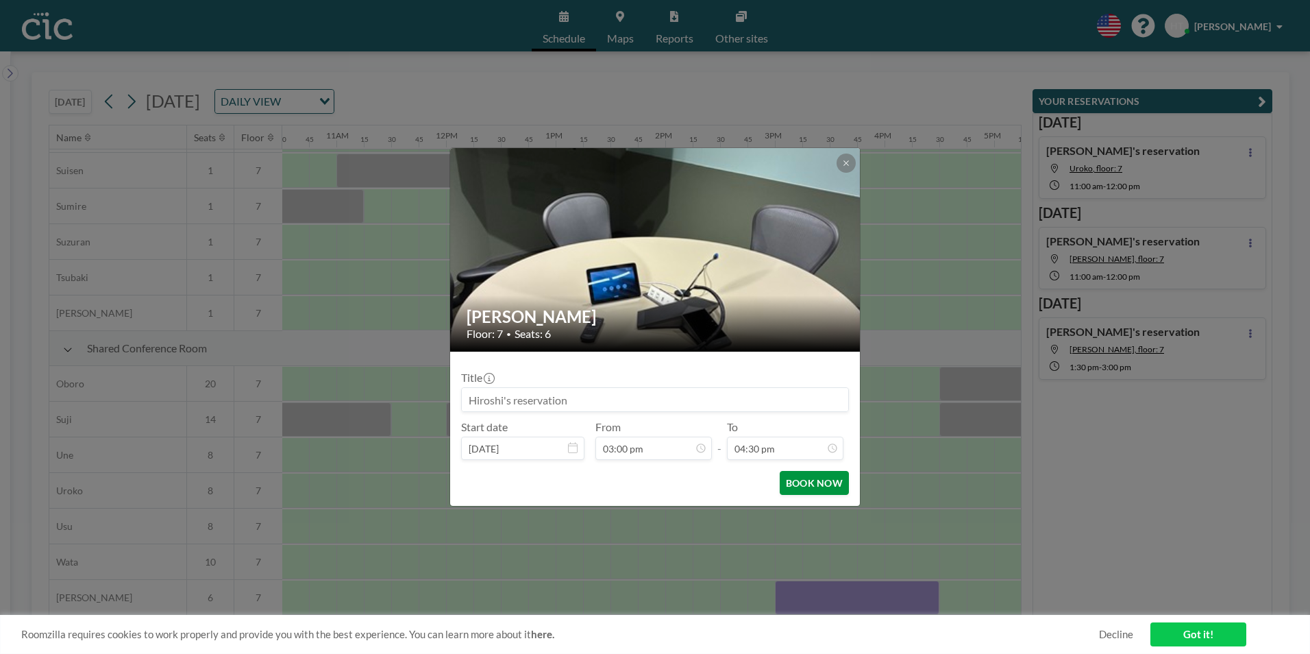
click at [814, 482] on button "BOOK NOW" at bounding box center [814, 483] width 69 height 24
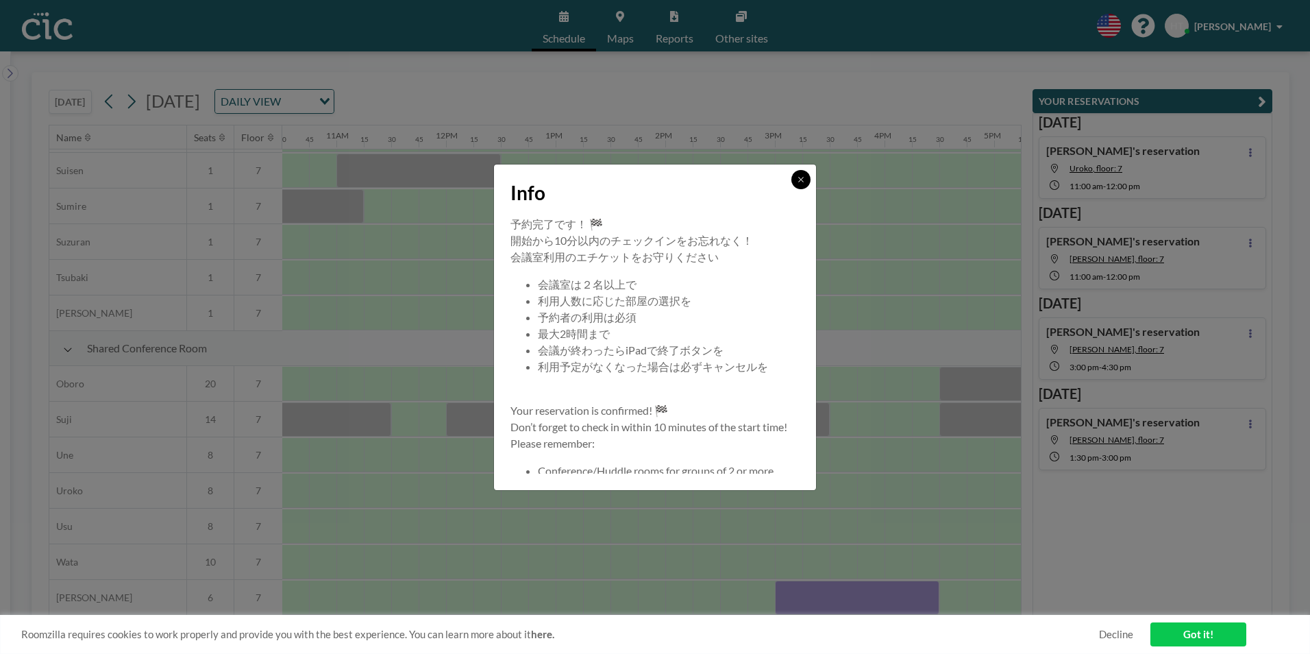
click at [799, 177] on icon at bounding box center [800, 179] width 5 height 5
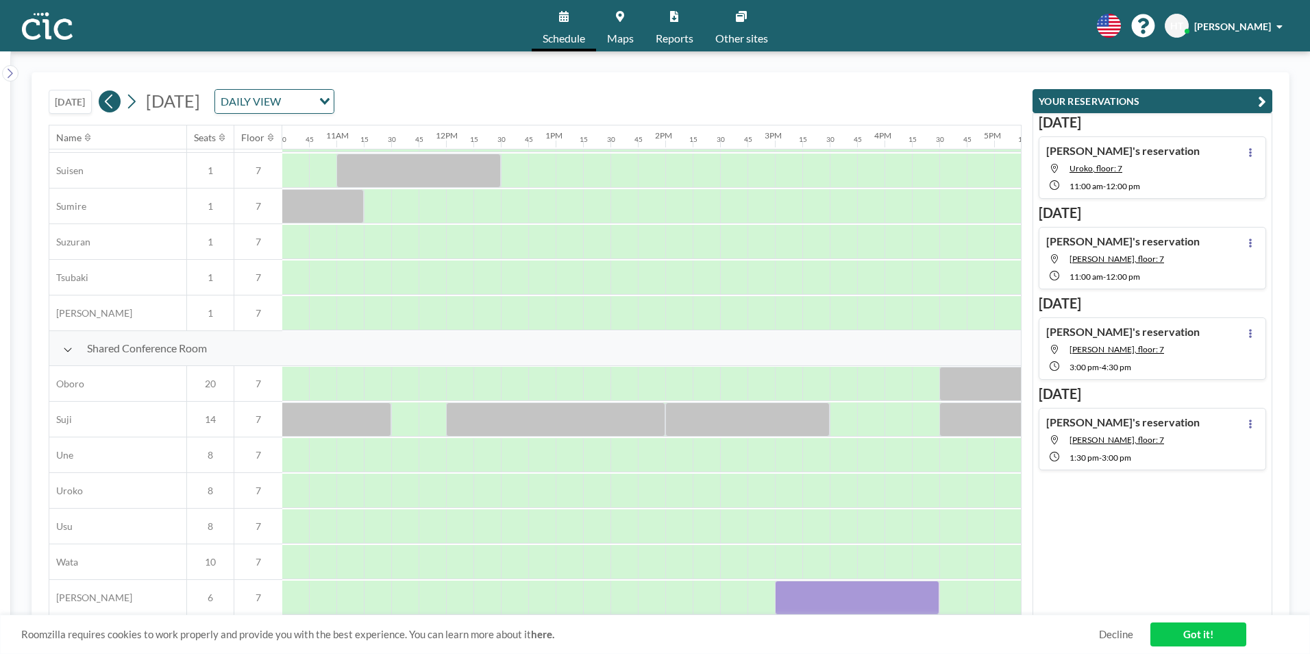
click at [109, 103] on icon at bounding box center [109, 102] width 8 height 14
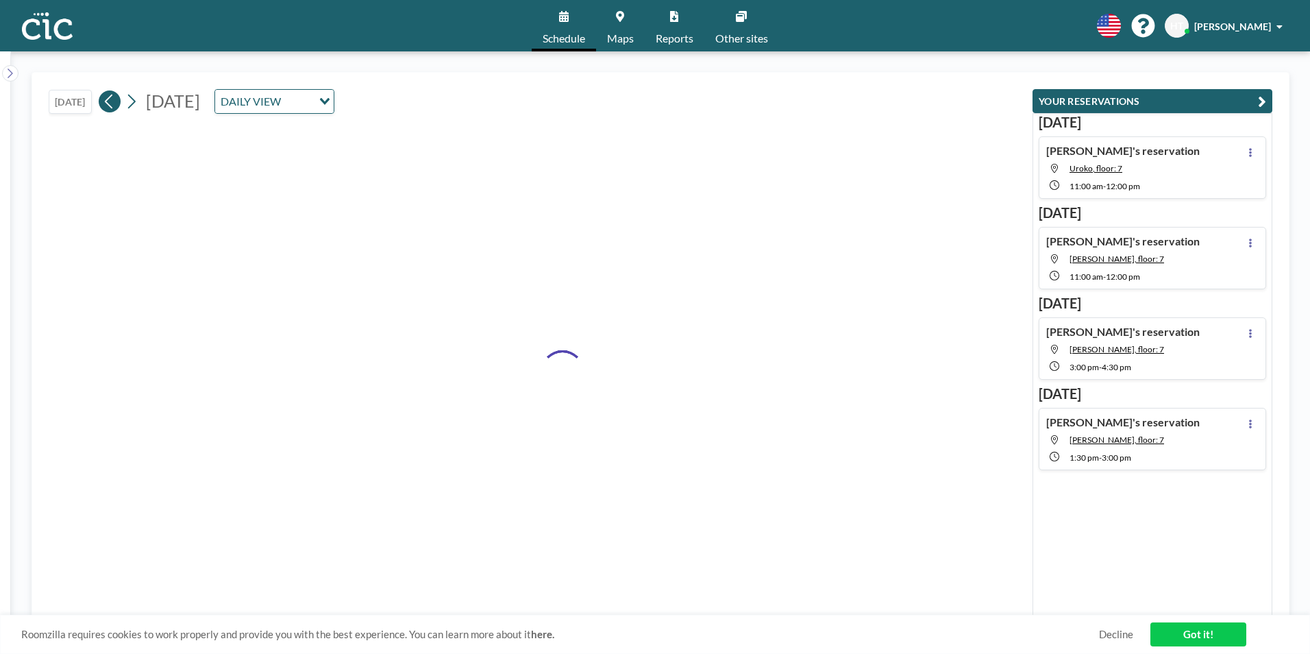
click at [109, 103] on icon at bounding box center [109, 102] width 8 height 14
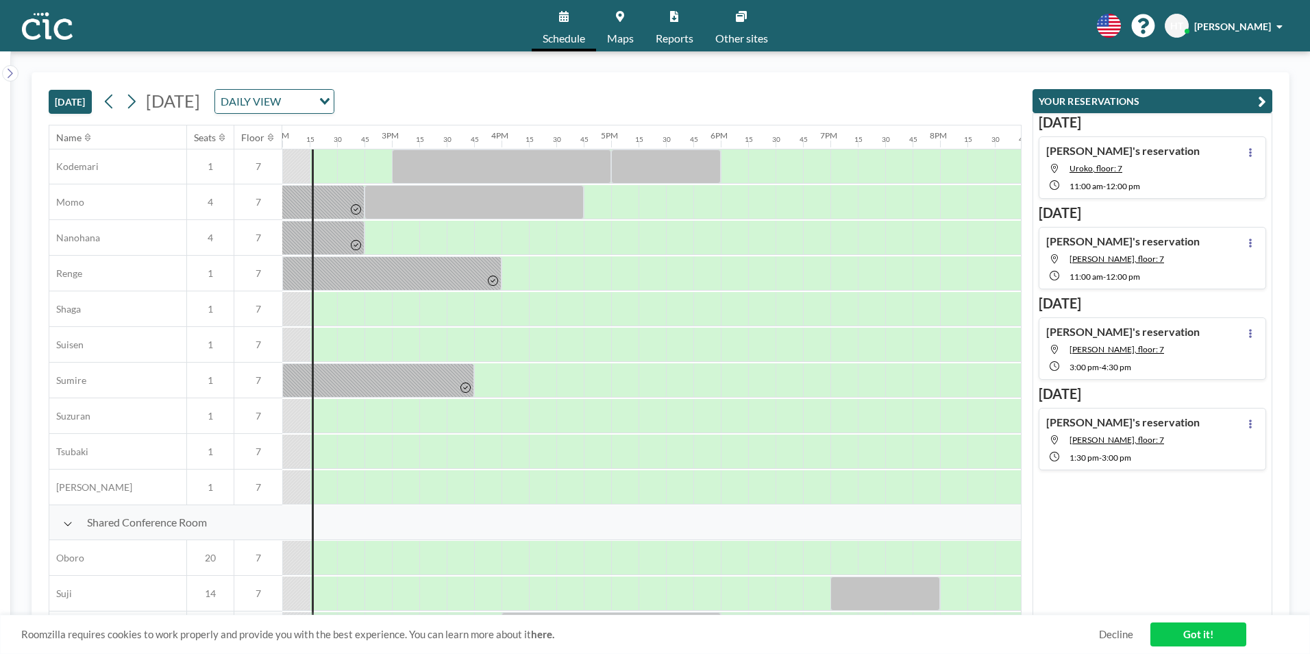
scroll to position [822, 1535]
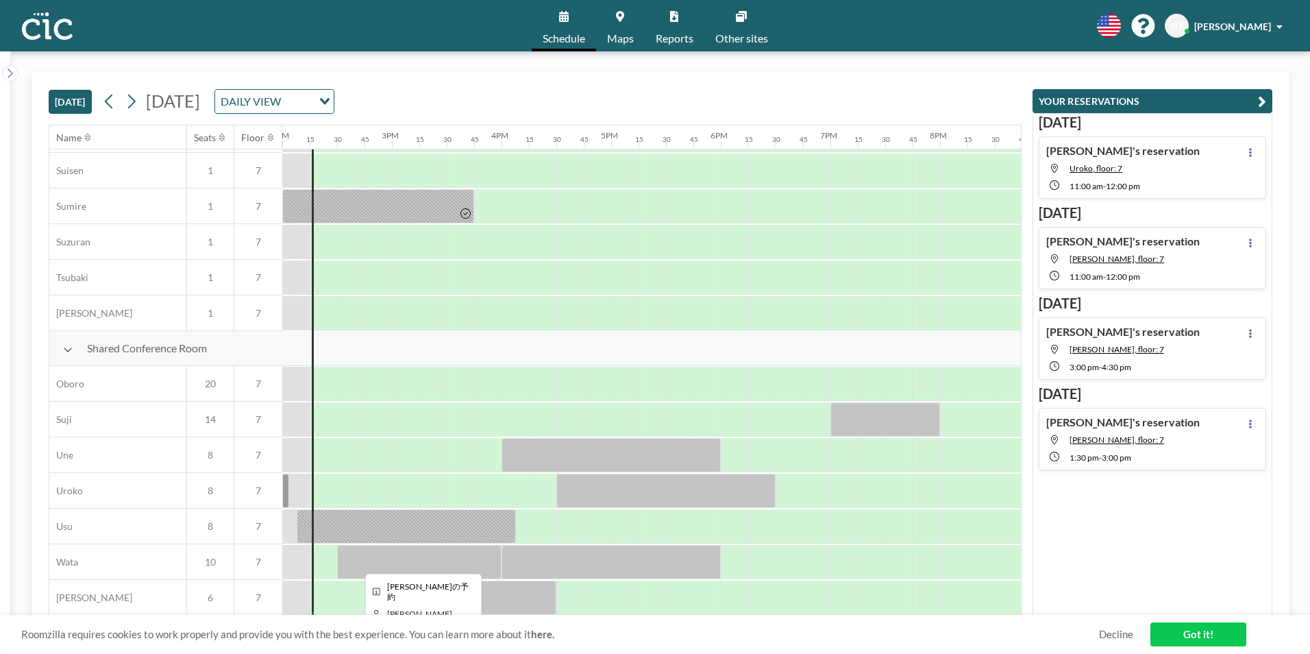
click at [473, 548] on div at bounding box center [419, 562] width 164 height 34
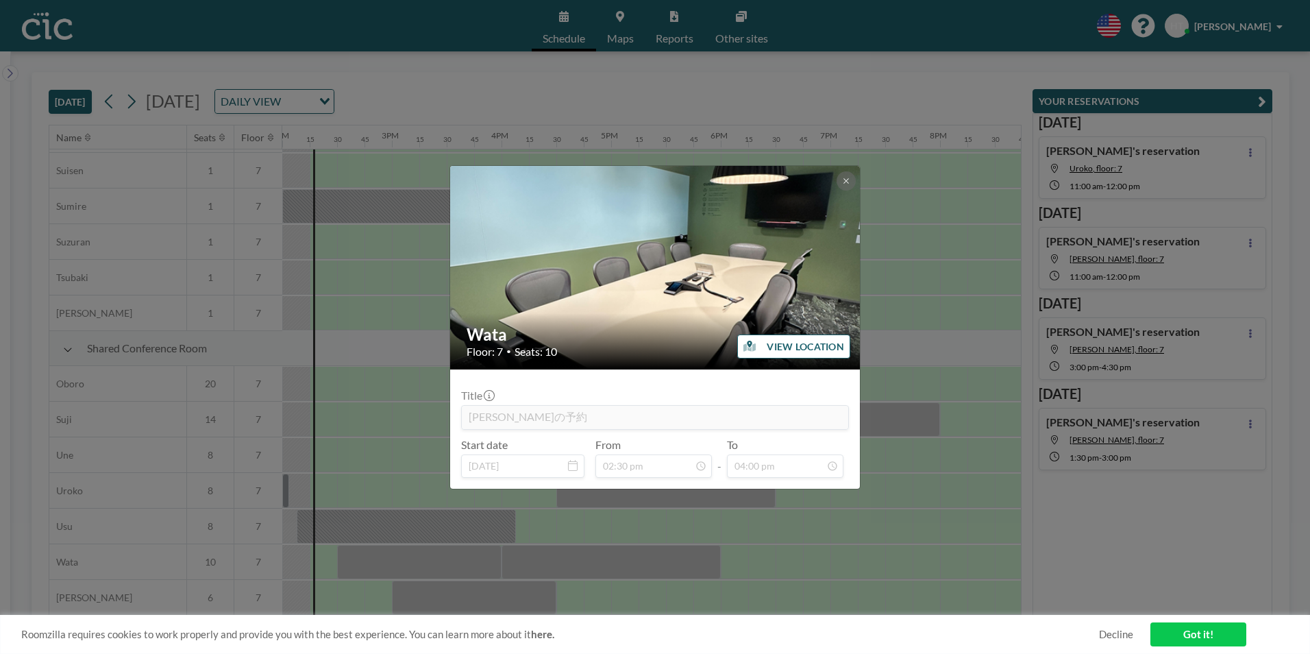
click at [632, 324] on h2 "Wata" at bounding box center [656, 334] width 378 height 21
click at [427, 204] on div "Wata Floor: 7 • Seats: 10 VIEW LOCATION Title [PERSON_NAME]の予約 Start date [DATE…" at bounding box center [655, 327] width 1310 height 654
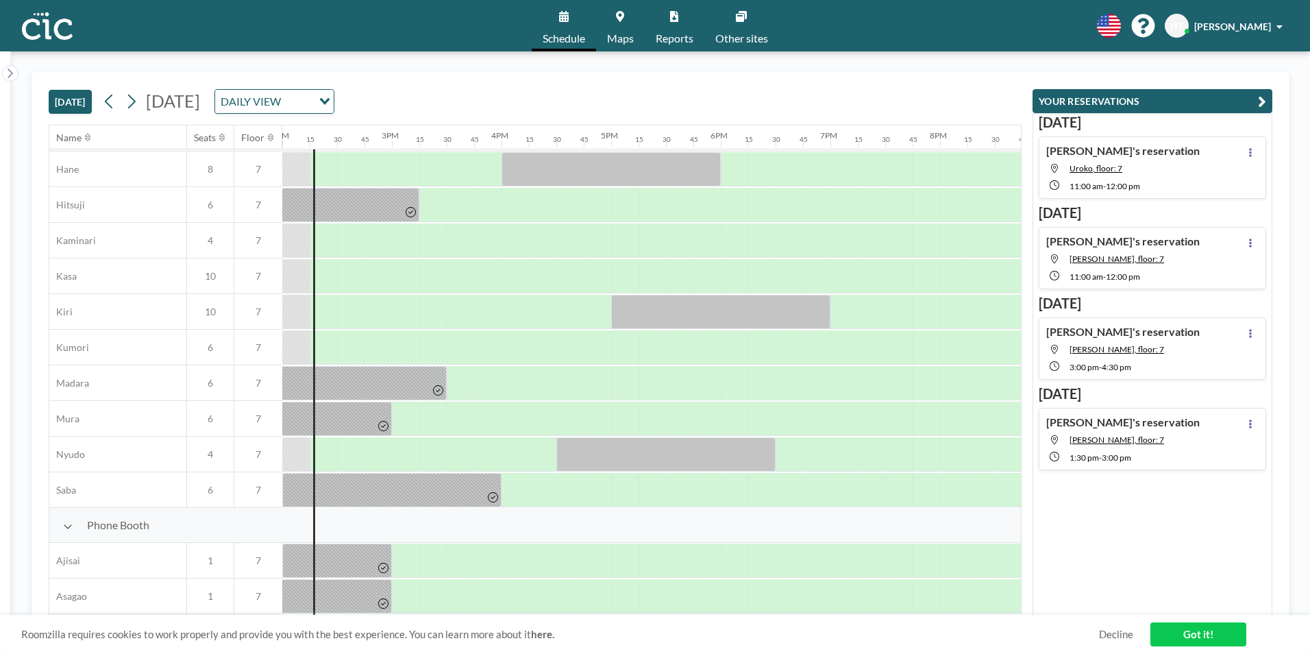
scroll to position [0, 1535]
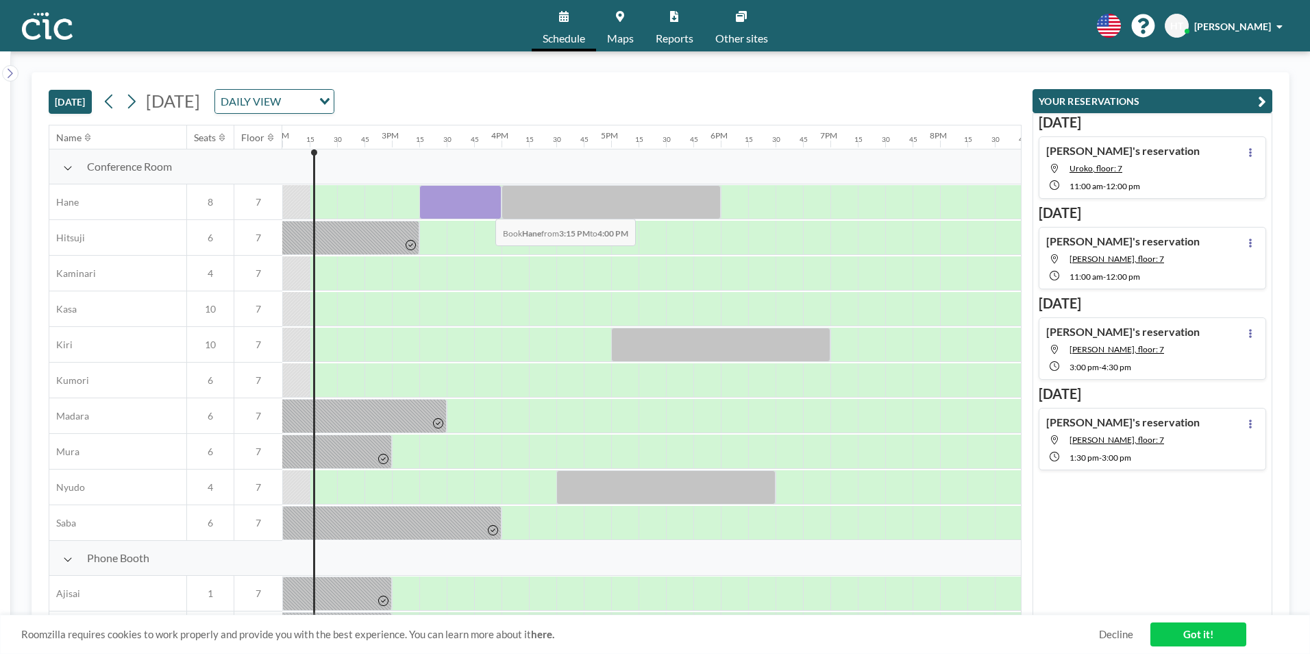
drag, startPoint x: 431, startPoint y: 209, endPoint x: 485, endPoint y: 208, distance: 53.5
click at [485, 208] on div at bounding box center [460, 202] width 82 height 34
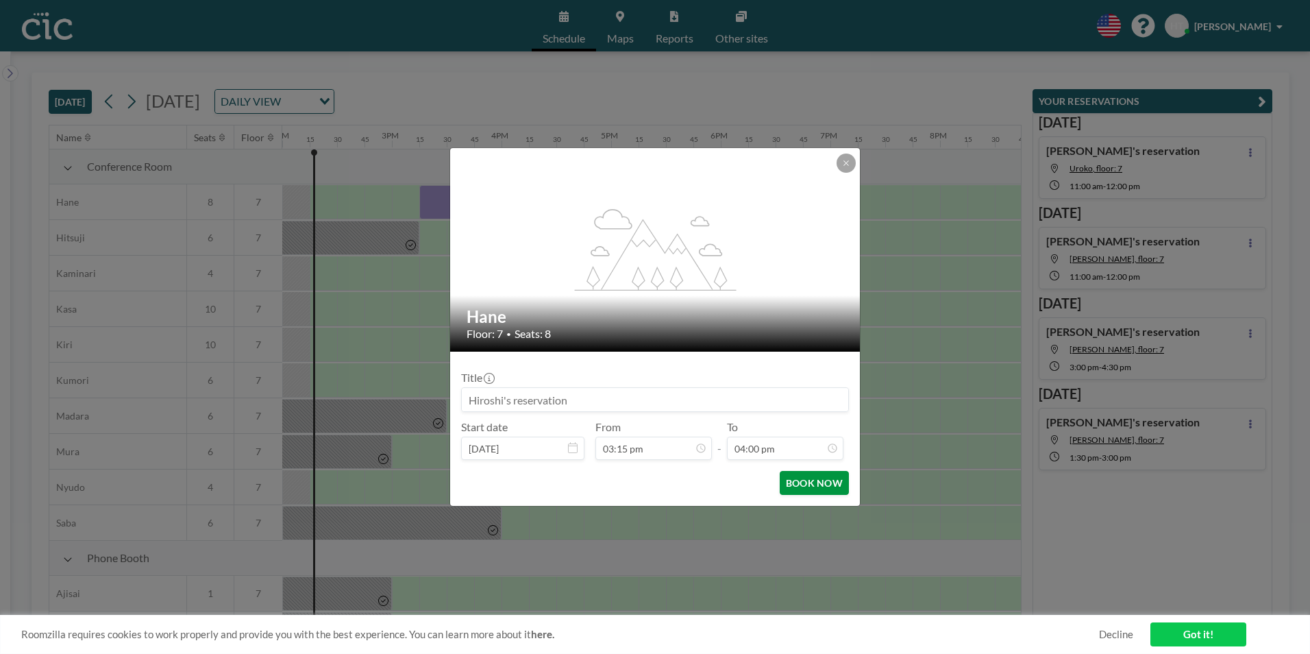
click at [839, 488] on button "BOOK NOW" at bounding box center [814, 483] width 69 height 24
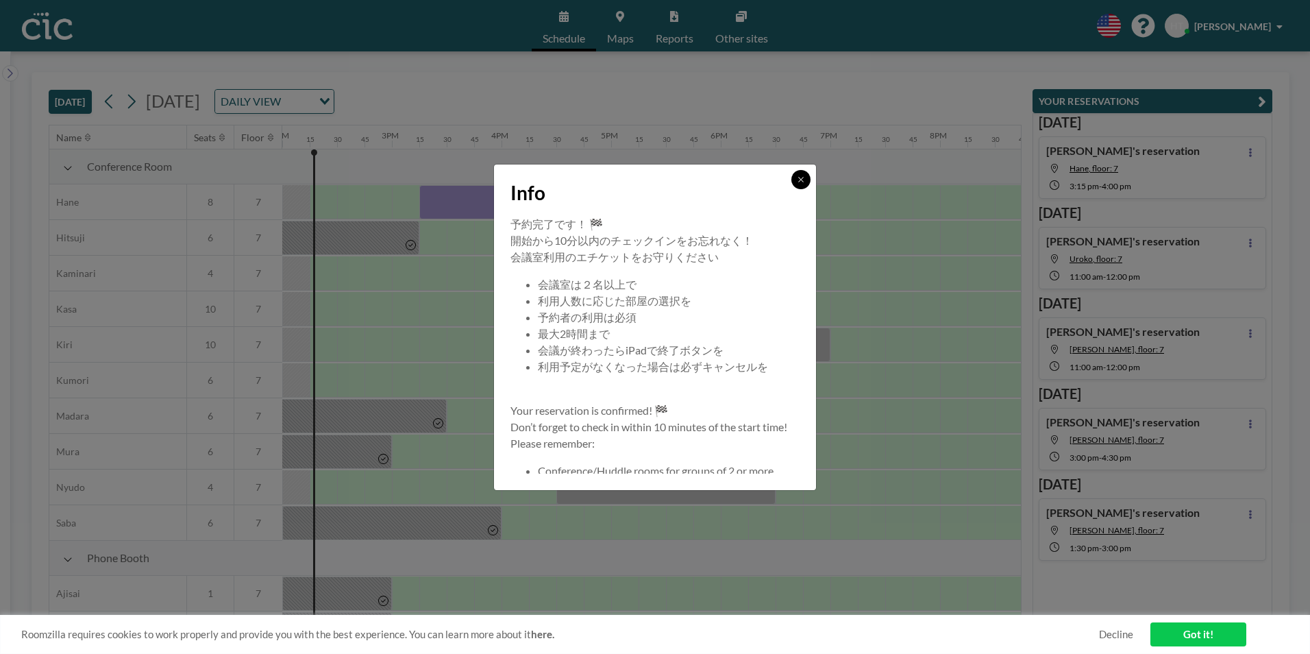
click at [793, 184] on button at bounding box center [801, 179] width 19 height 19
